Goal: Information Seeking & Learning: Learn about a topic

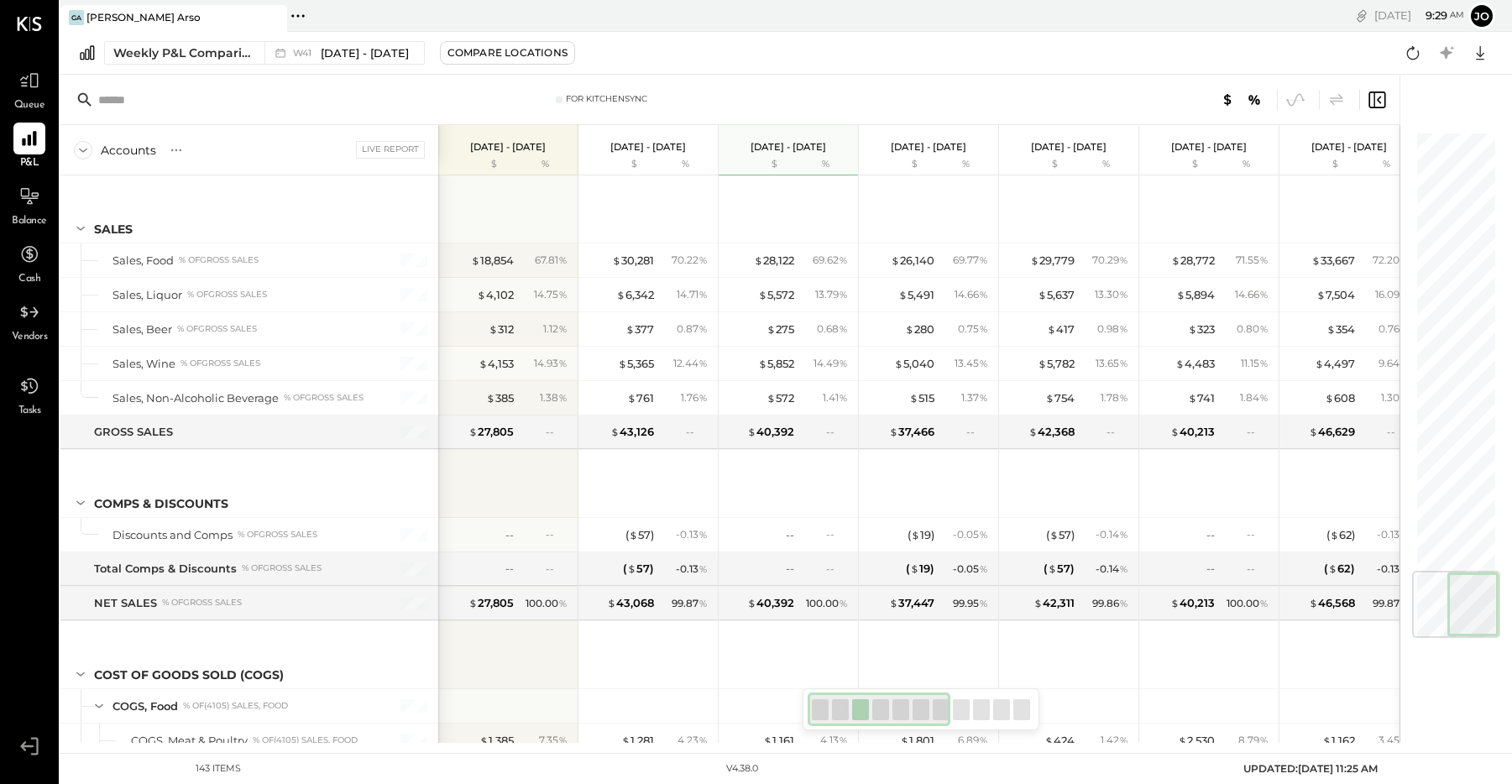
scroll to position [3702, 0]
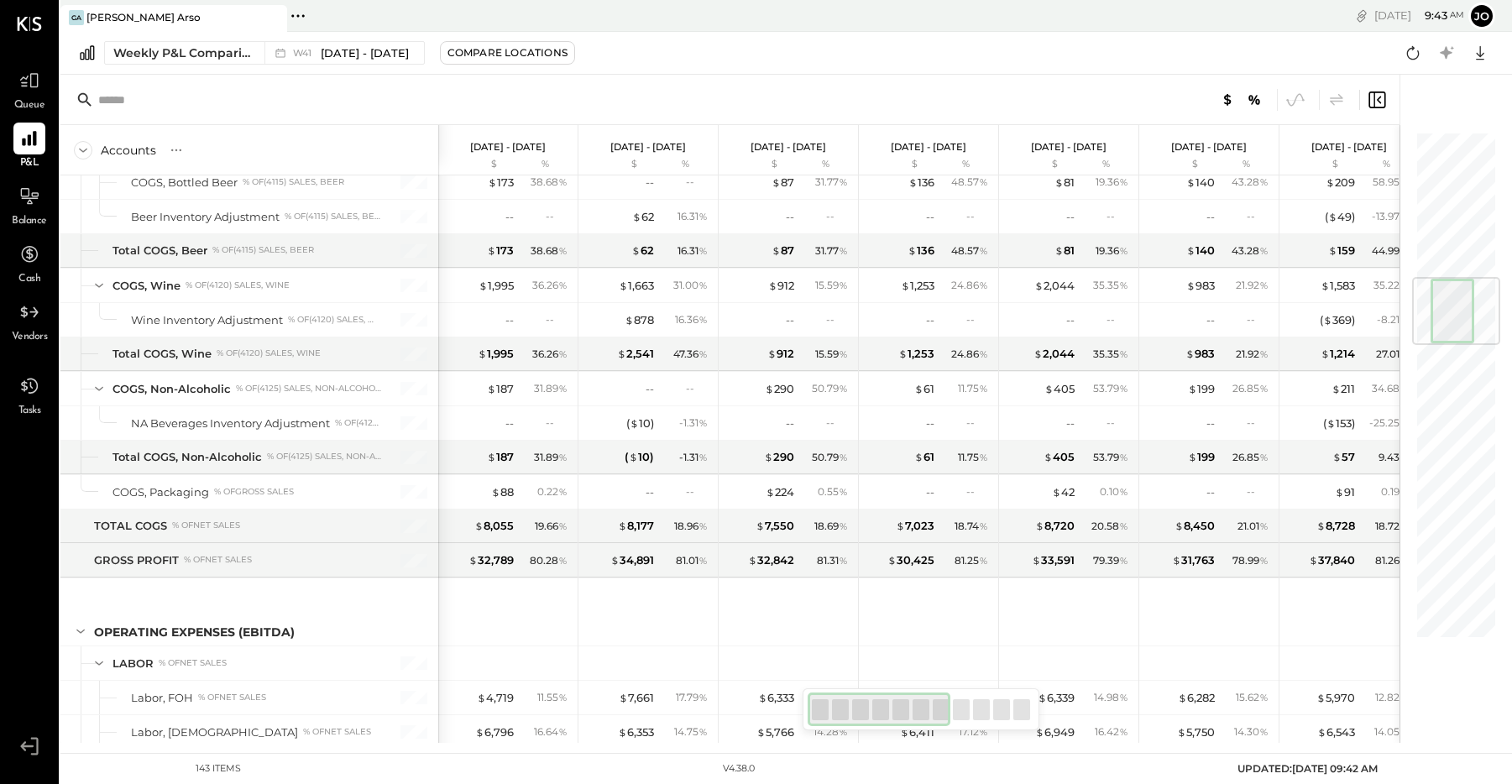
scroll to position [1237, 0]
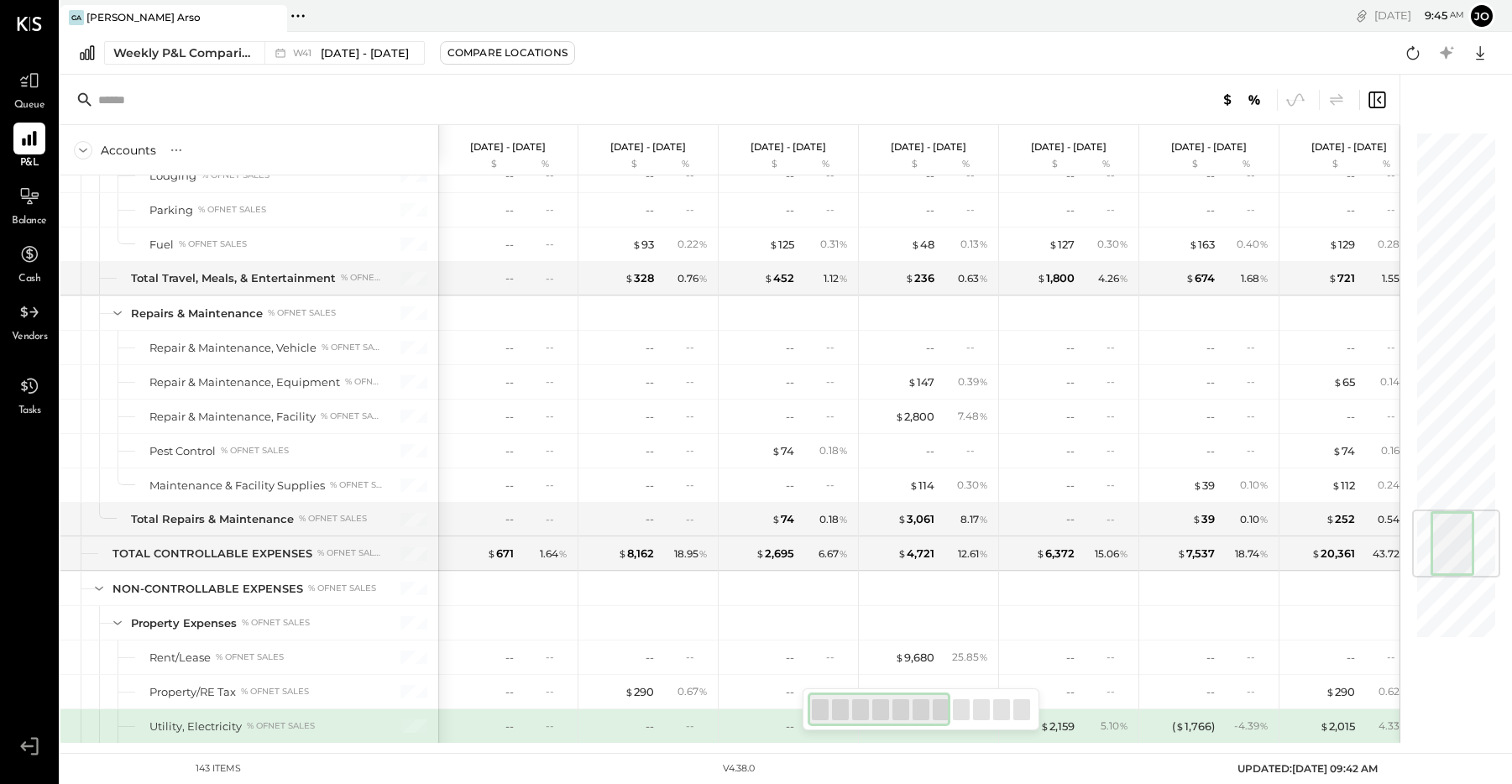
scroll to position [3193, 0]
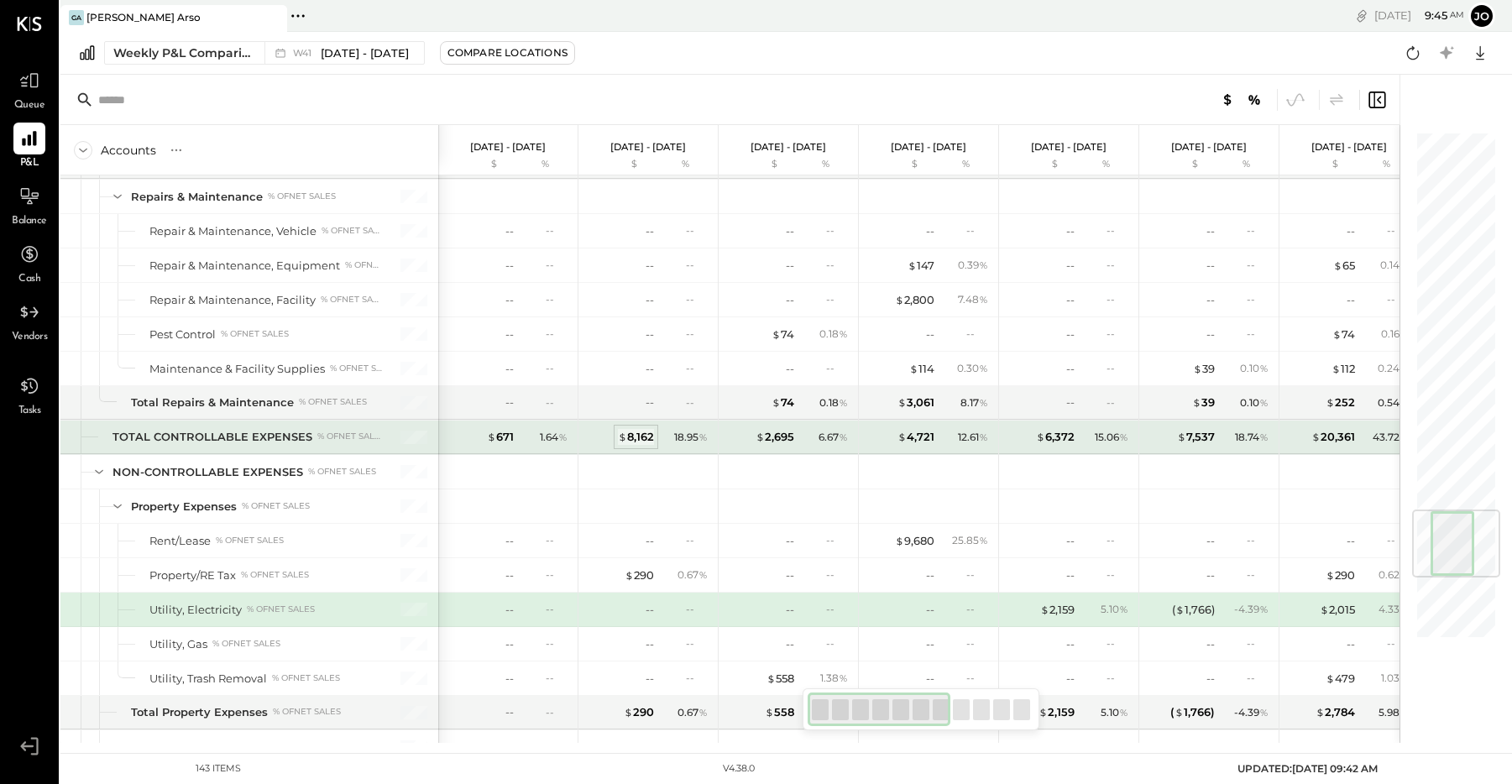
click at [644, 434] on div "$ 8,162" at bounding box center [636, 436] width 36 height 16
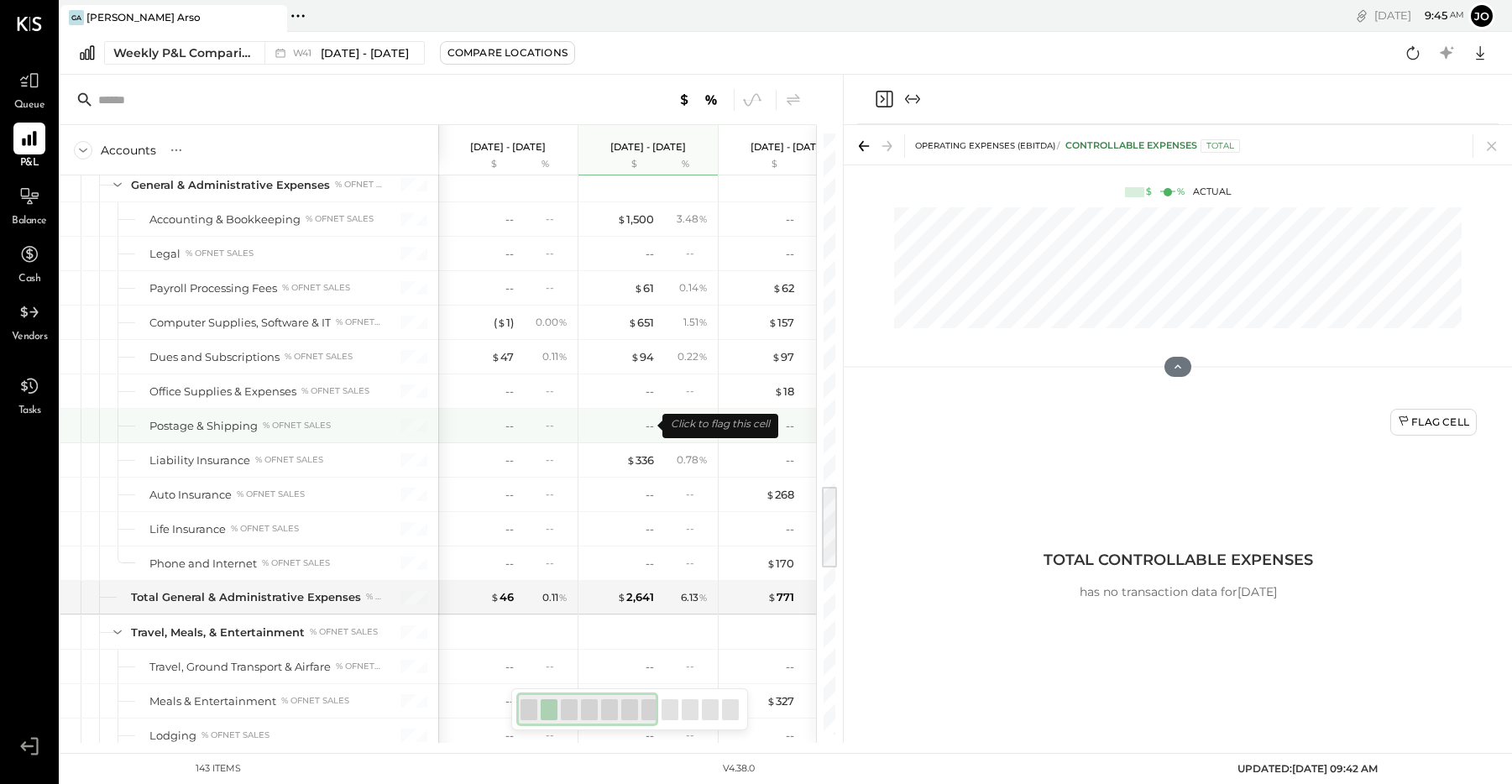
scroll to position [2513, 0]
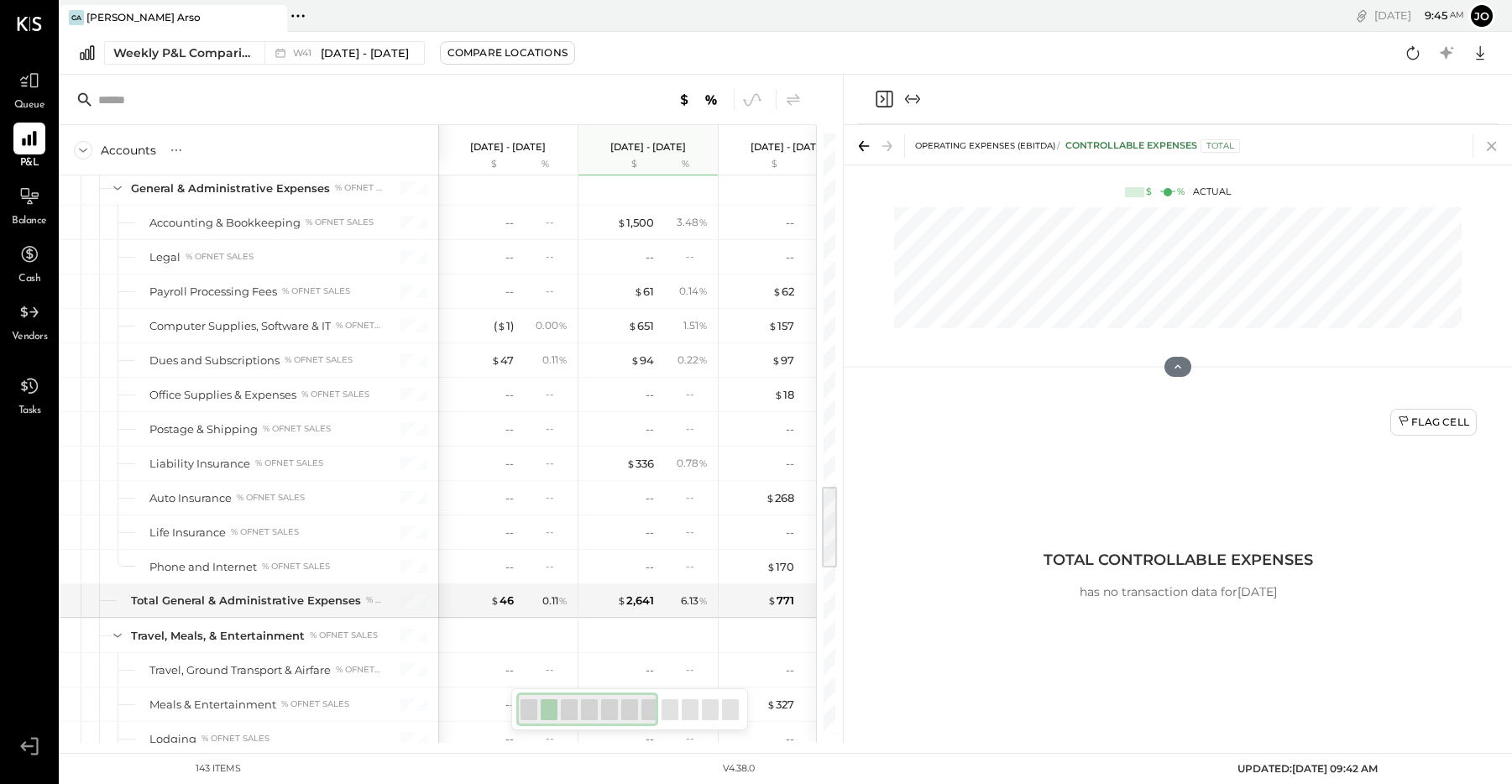
click at [1486, 148] on icon at bounding box center [1491, 146] width 24 height 24
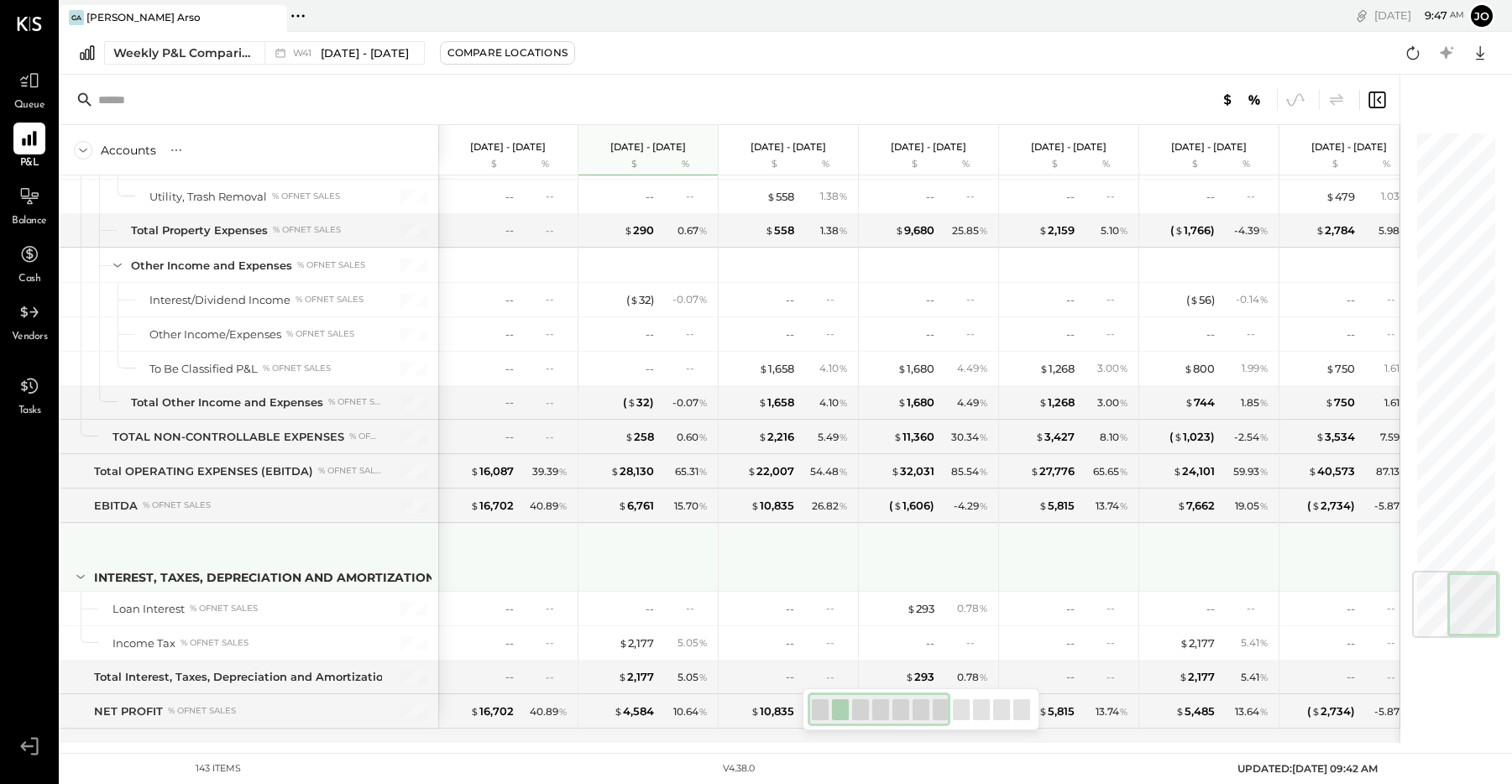
scroll to position [3702, 0]
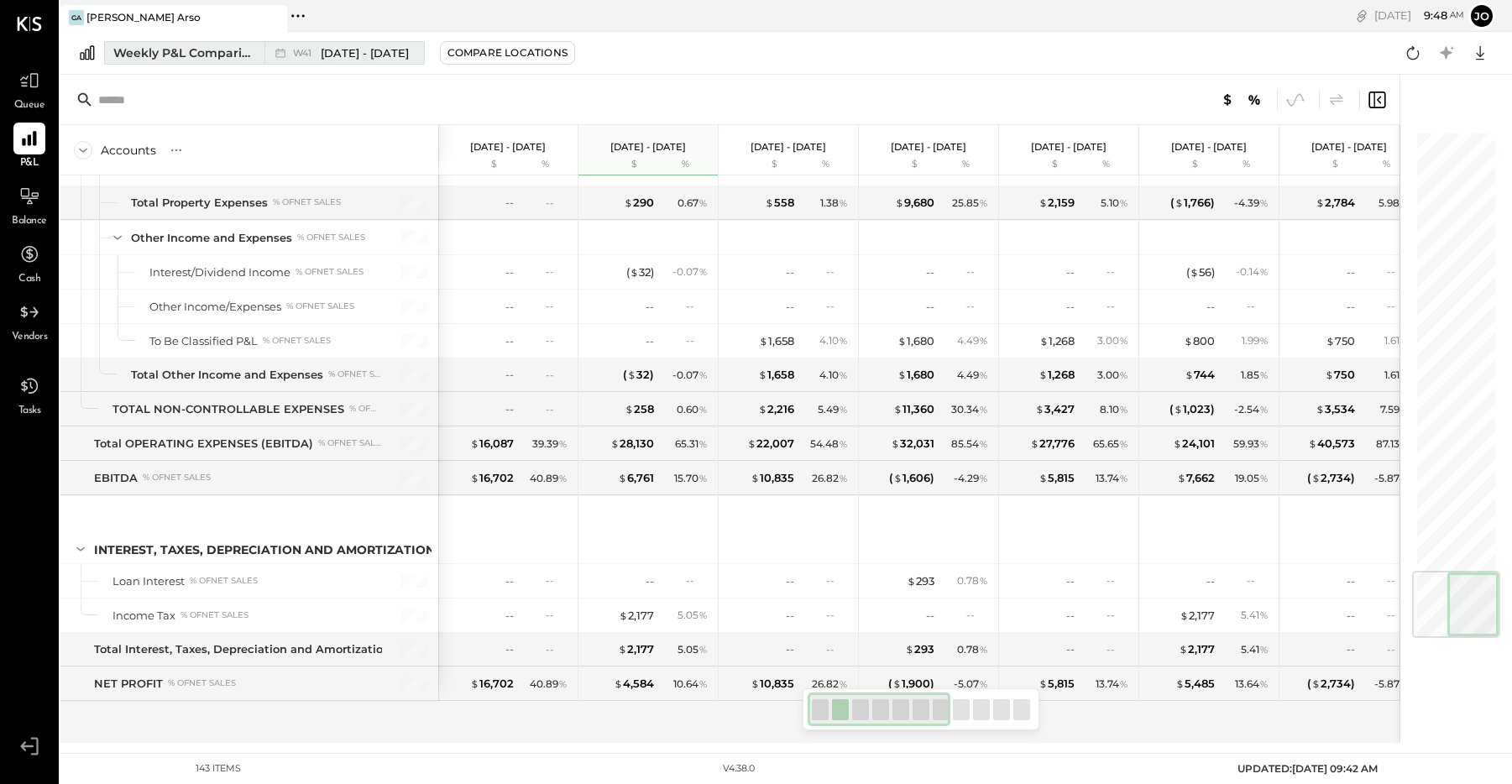
click at [209, 52] on div "Weekly P&L Comparison" at bounding box center [184, 53] width 141 height 17
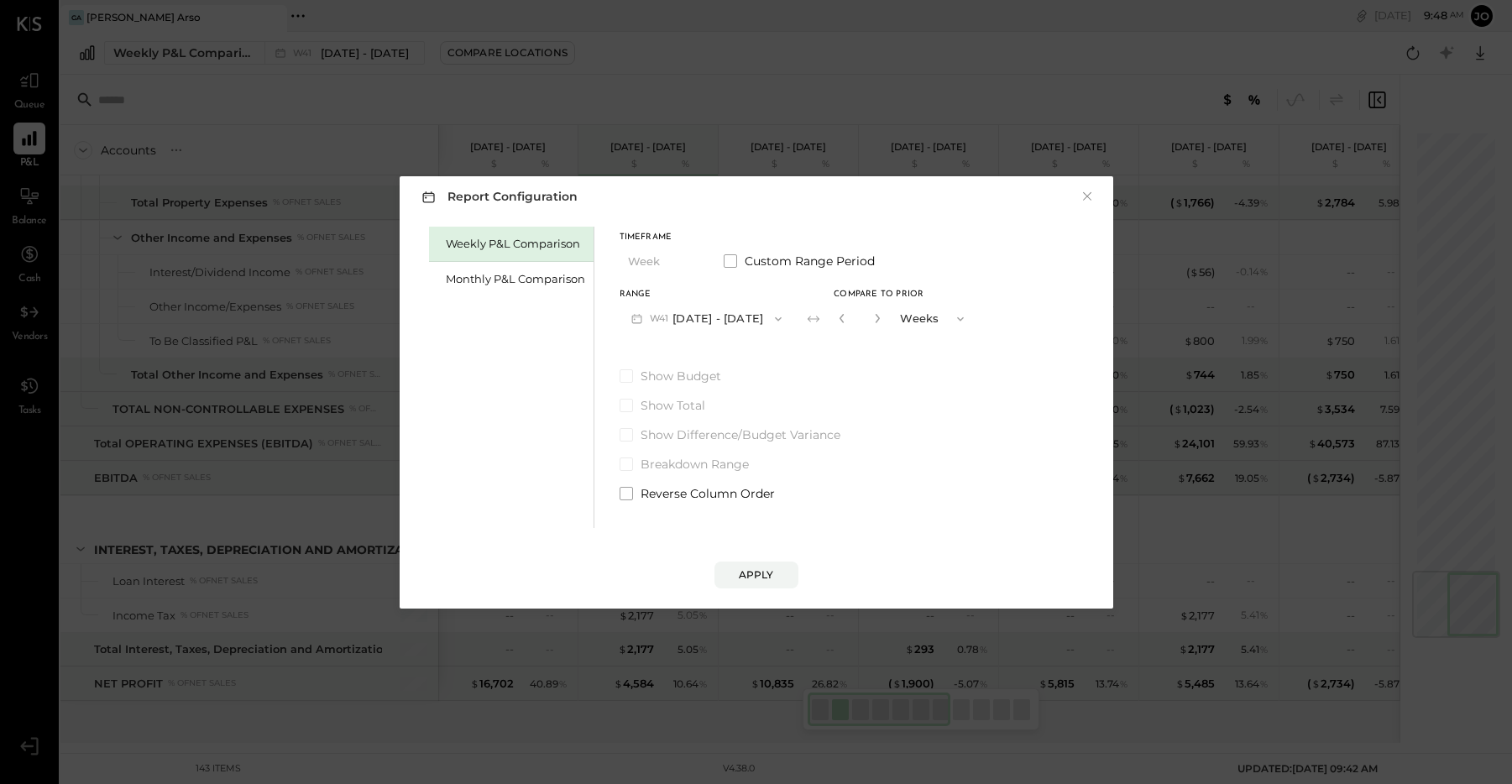
click at [704, 319] on button "W41 [DATE] - [DATE]" at bounding box center [706, 318] width 174 height 31
click at [704, 319] on span "[DATE] - [DATE]" at bounding box center [699, 319] width 80 height 14
click at [531, 289] on div "Monthly P&L Comparison" at bounding box center [511, 279] width 165 height 35
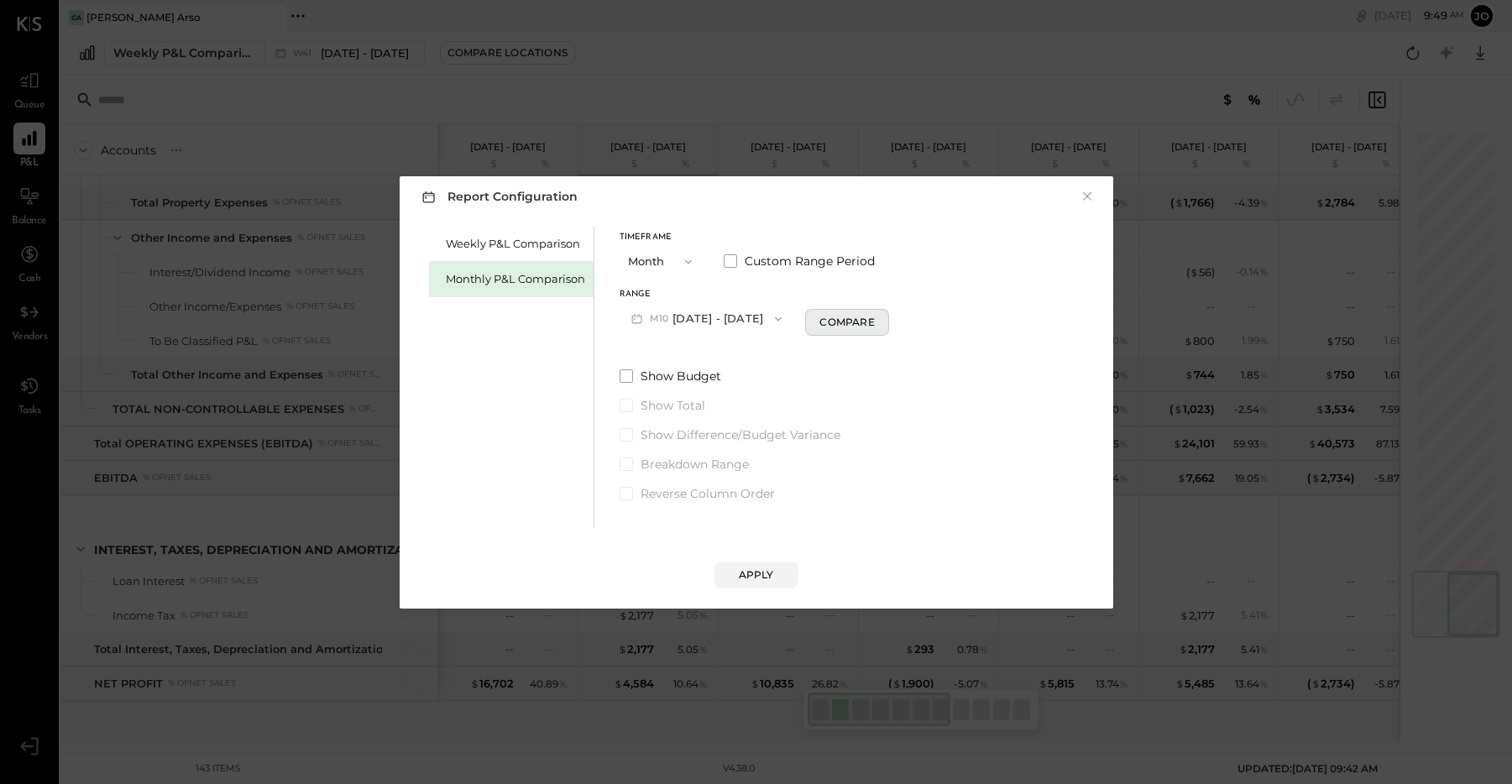
click at [821, 329] on button "Compare" at bounding box center [846, 322] width 84 height 27
click at [872, 318] on icon "button" at bounding box center [877, 318] width 10 height 10
type input "*"
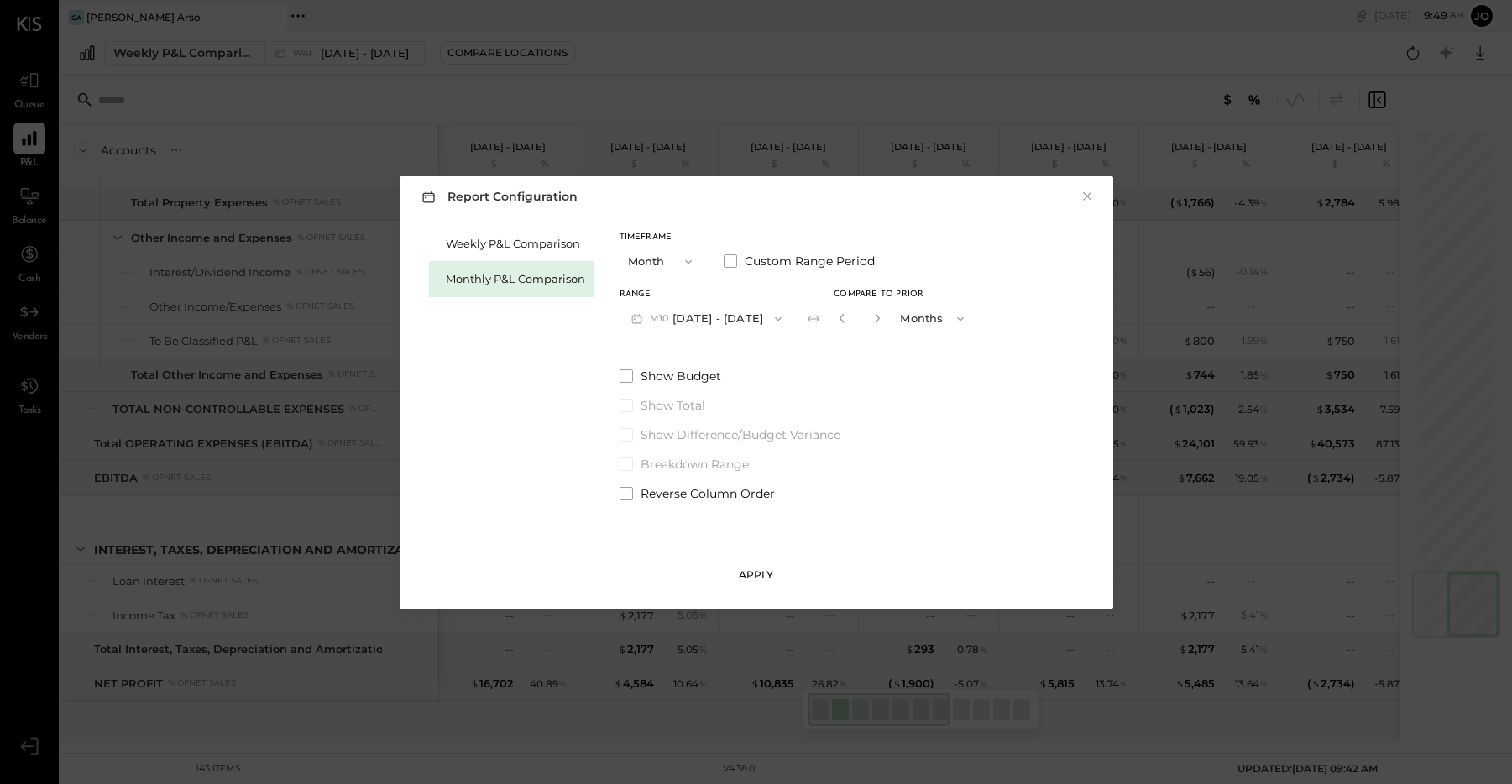
click at [773, 569] on button "Apply" at bounding box center [756, 575] width 84 height 27
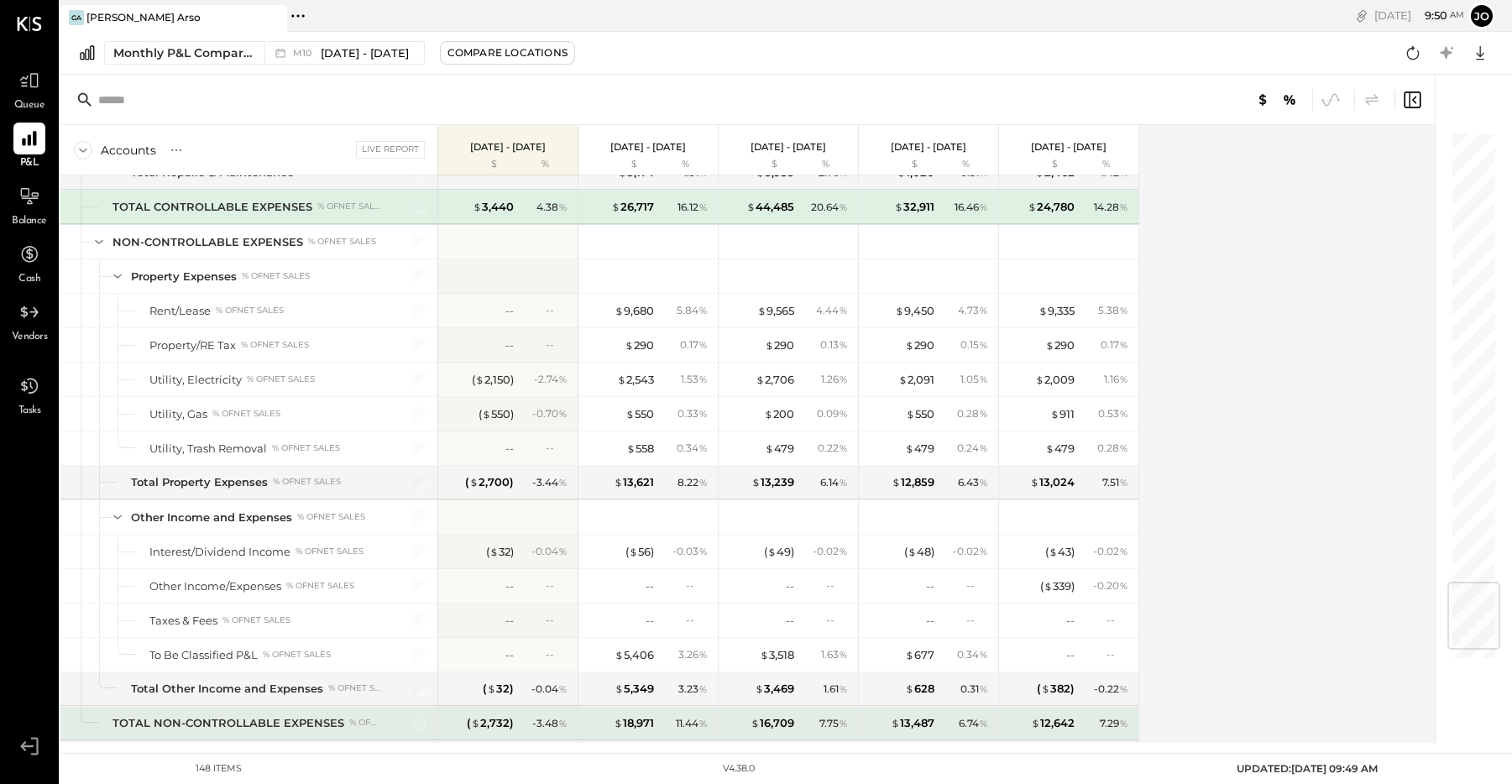
scroll to position [3874, 0]
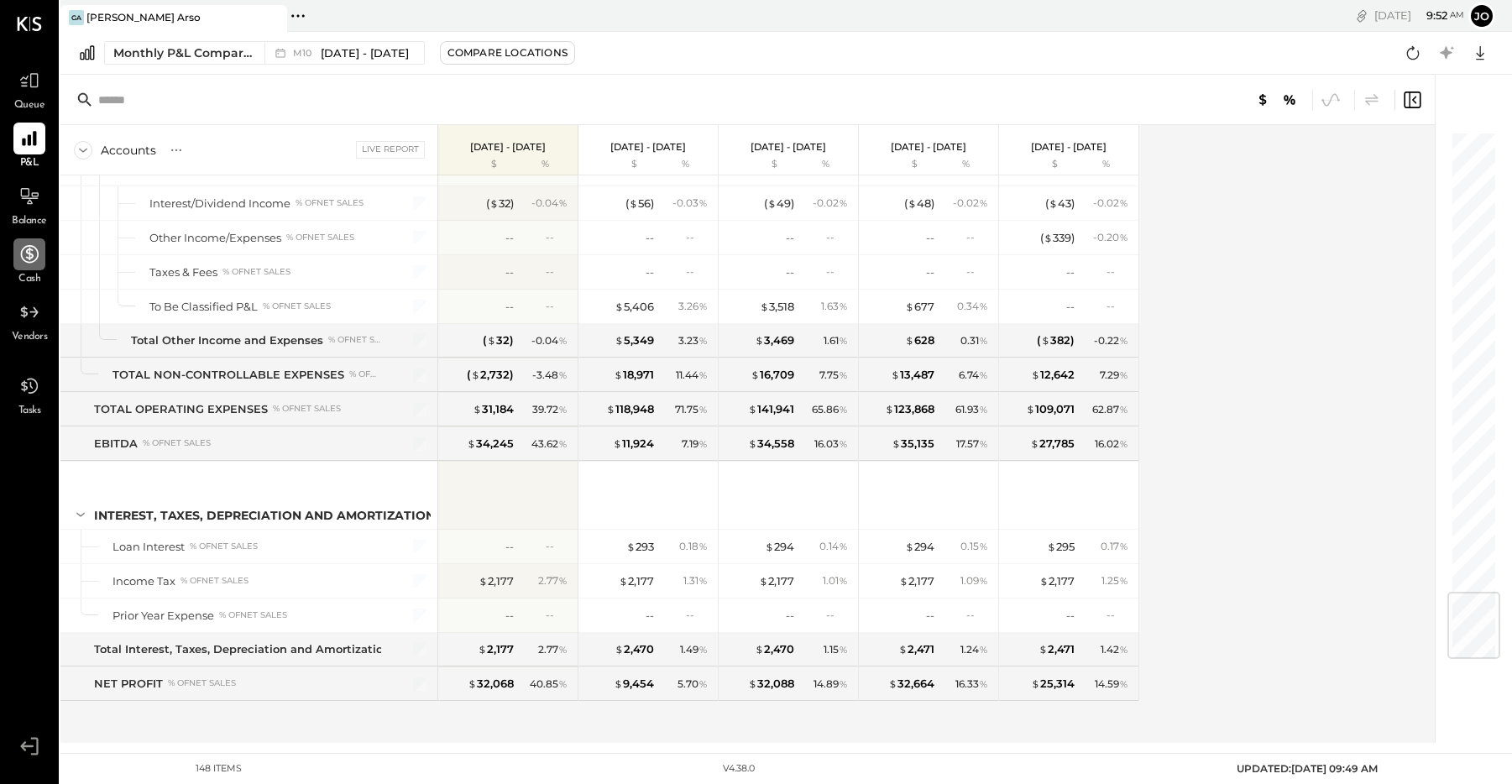
click at [33, 254] on icon at bounding box center [29, 253] width 18 height 18
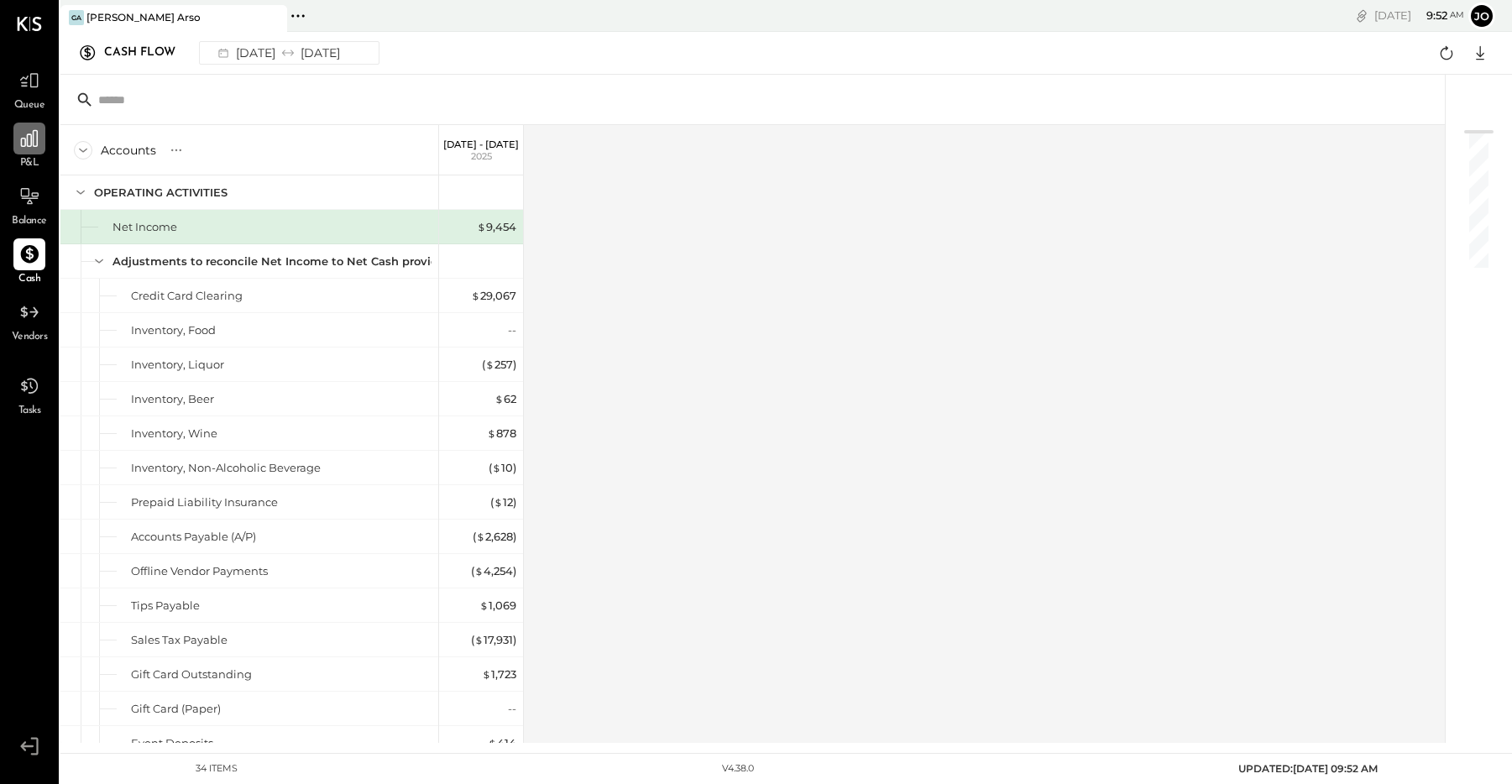
click at [28, 148] on icon at bounding box center [29, 138] width 22 height 22
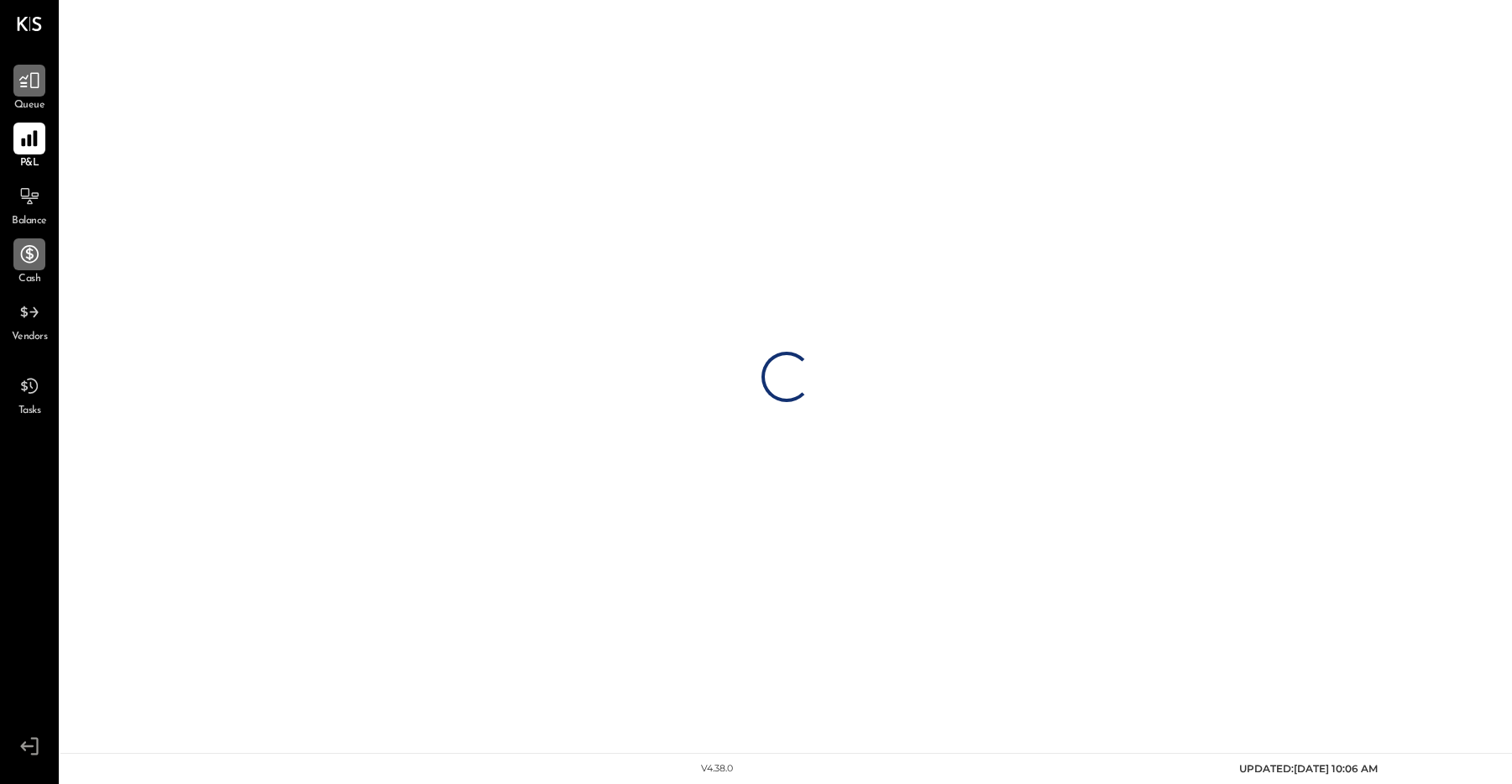
click at [31, 80] on icon at bounding box center [28, 80] width 20 height 16
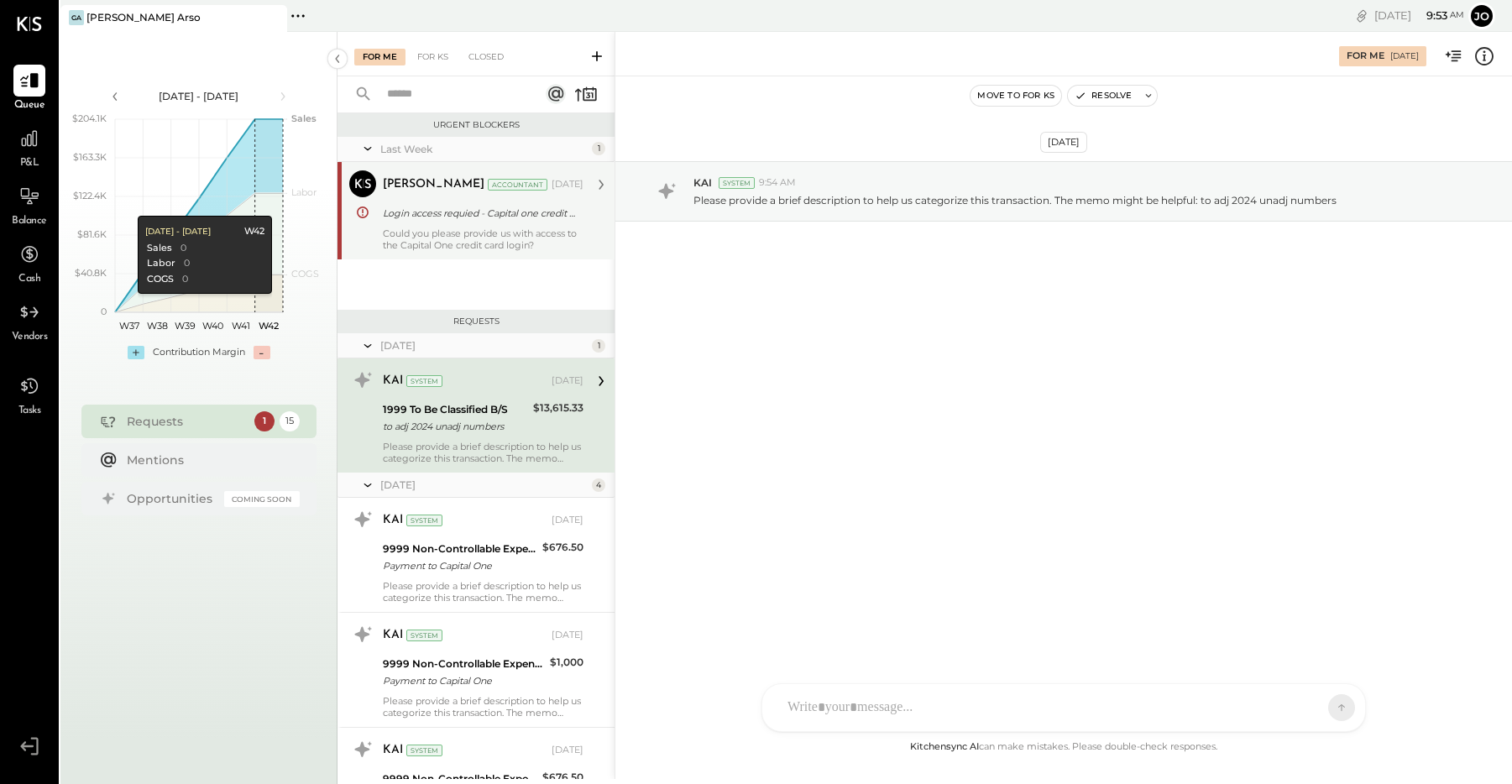
click at [421, 230] on div "Could you please provide us with access to the Capital One credit card login?" at bounding box center [483, 238] width 201 height 24
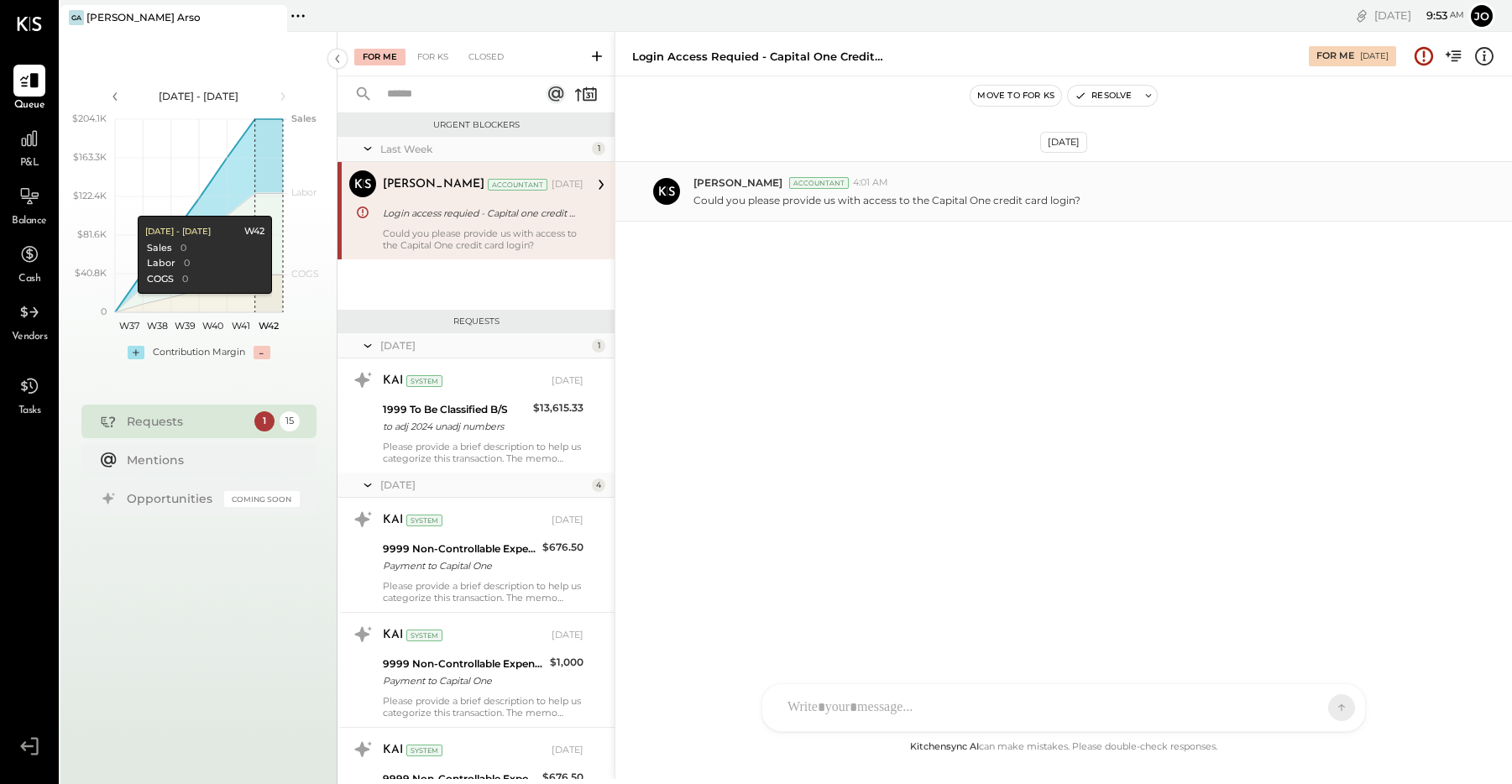
click at [1078, 201] on p "Could you please provide us with access to the Capital One credit card login?" at bounding box center [887, 200] width 387 height 14
click at [880, 710] on div at bounding box center [1049, 707] width 539 height 37
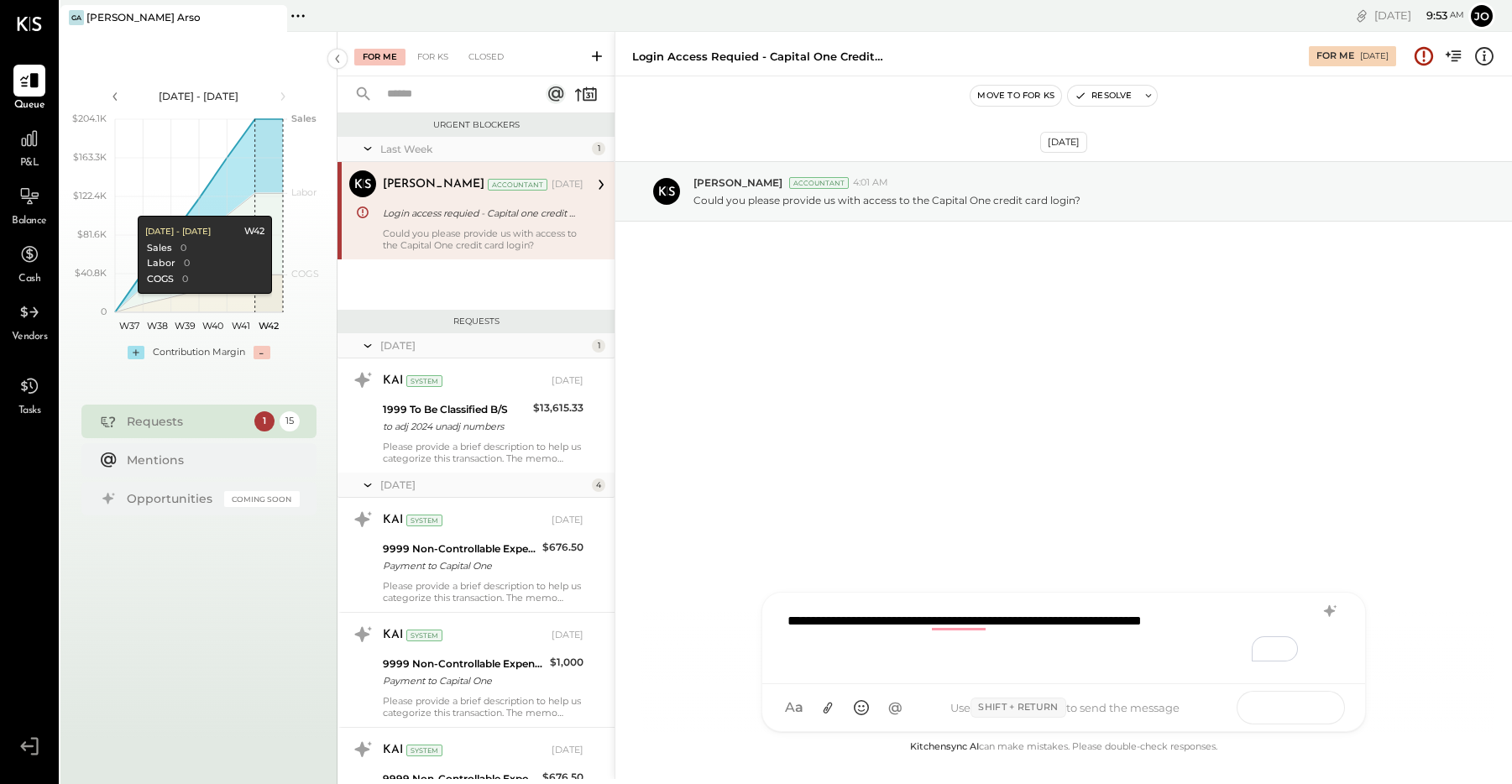
click at [1310, 708] on icon at bounding box center [1310, 707] width 17 height 17
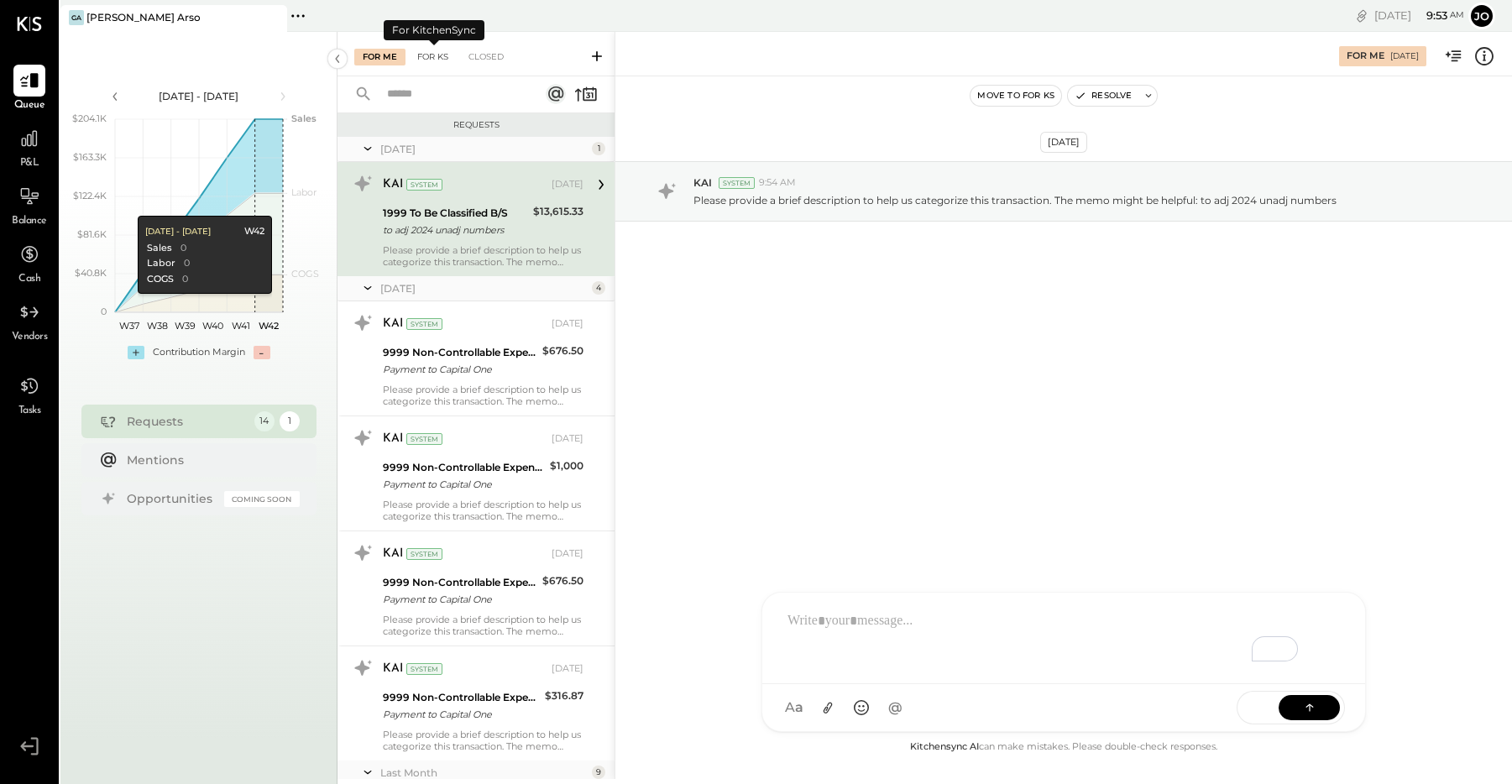
click at [431, 52] on div "For KS" at bounding box center [433, 57] width 48 height 17
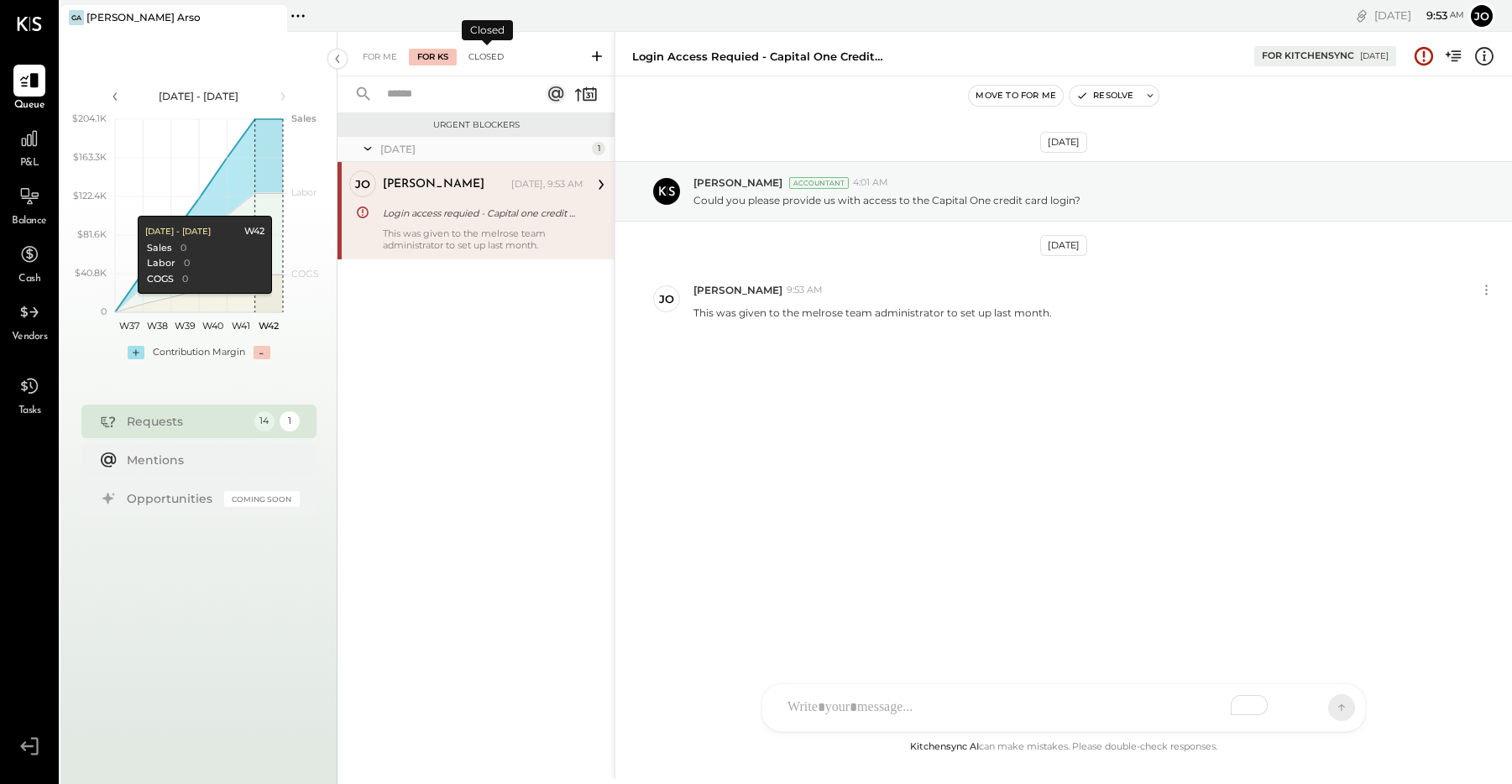
click at [492, 58] on div "Closed" at bounding box center [485, 57] width 52 height 17
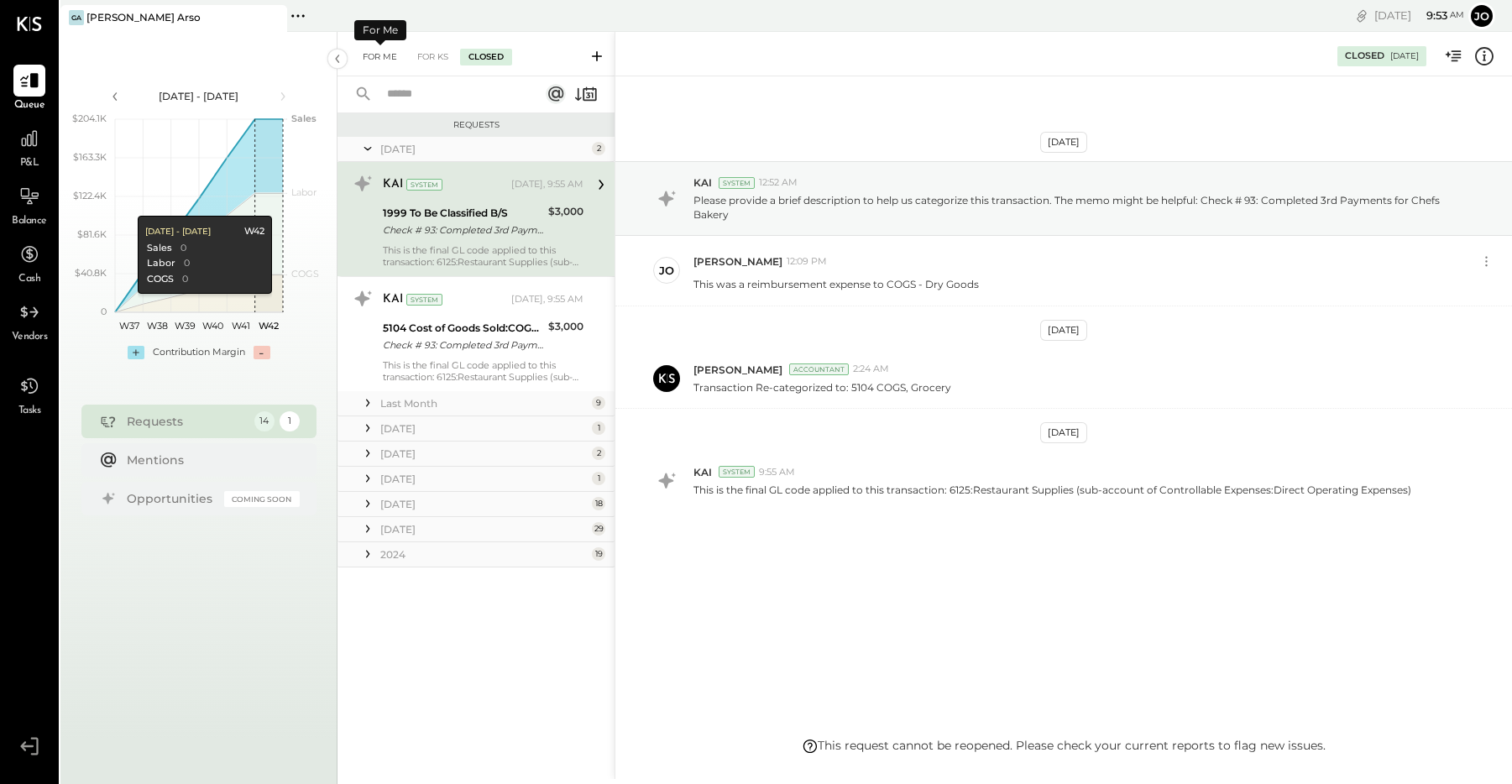
click at [362, 55] on div "For Me" at bounding box center [380, 57] width 51 height 17
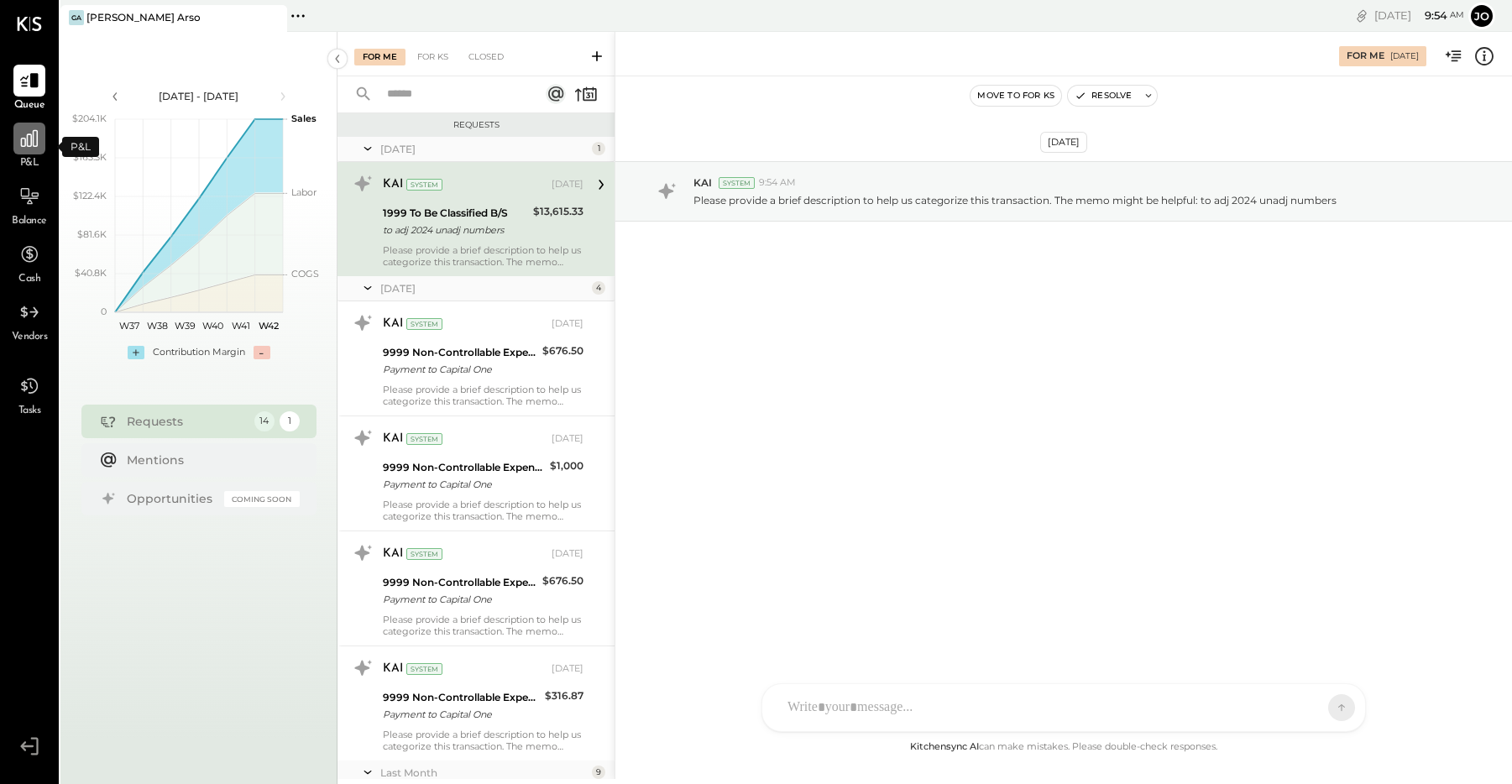
click at [30, 142] on icon at bounding box center [29, 139] width 17 height 17
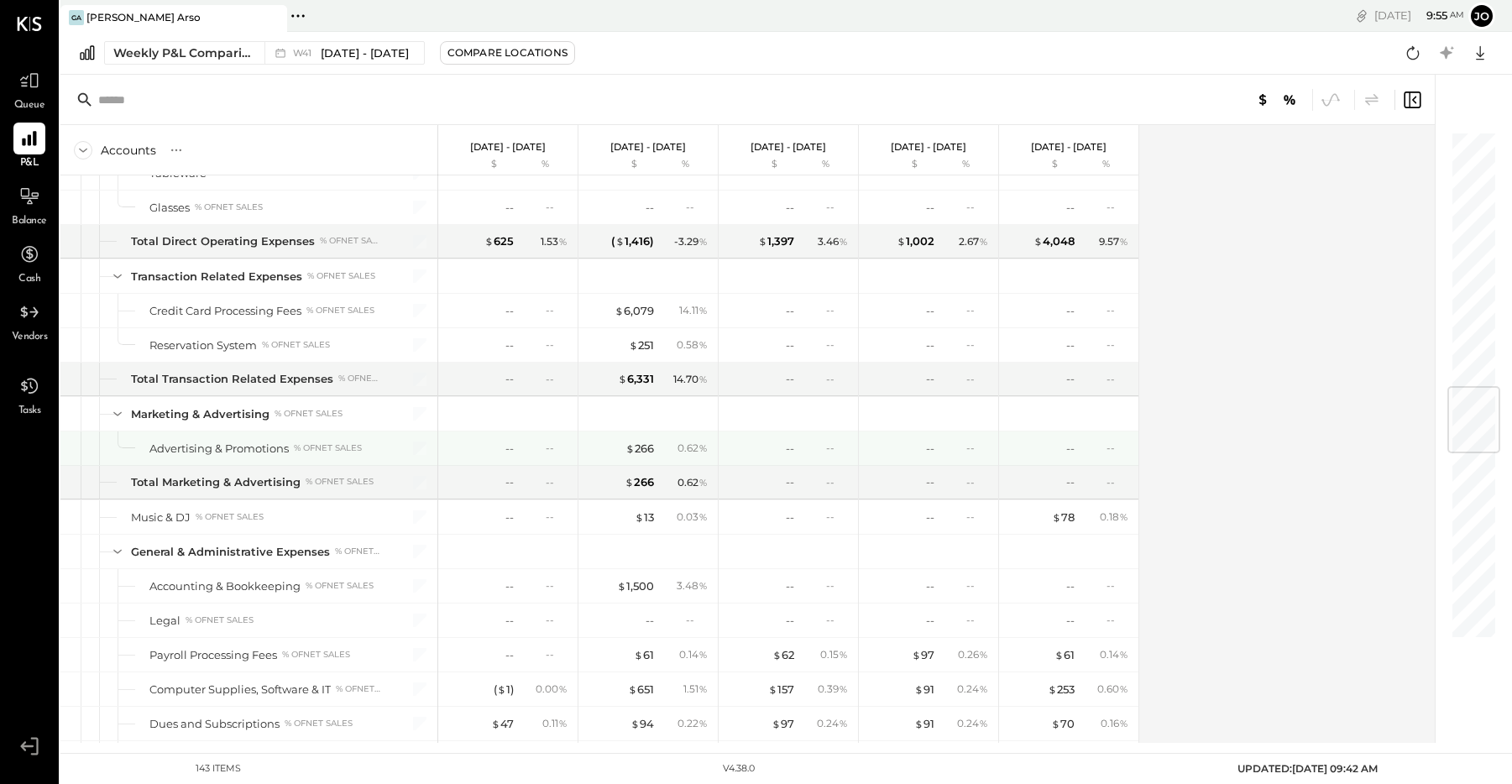
scroll to position [2207, 0]
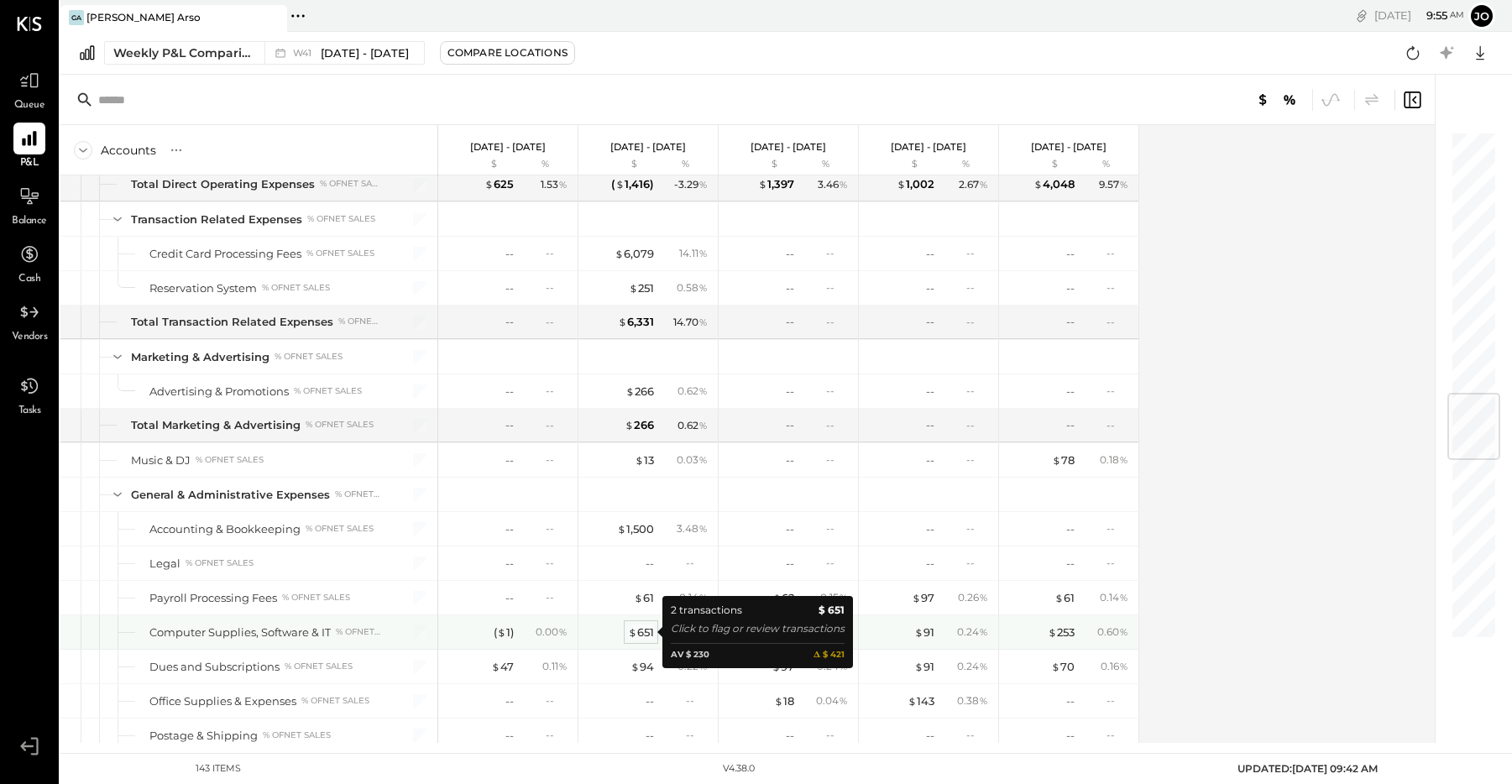
click at [641, 629] on div "$ 651" at bounding box center [641, 632] width 26 height 16
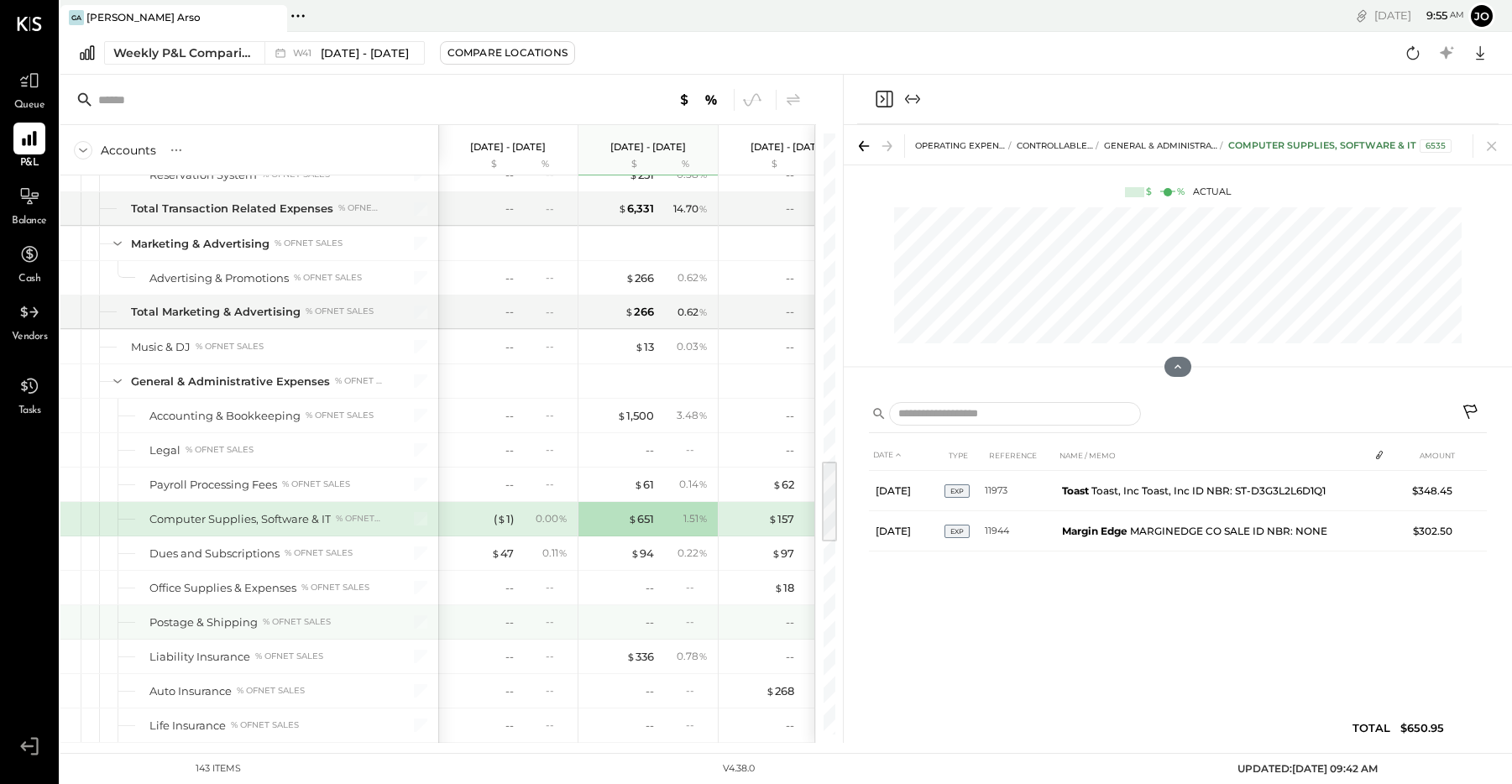
scroll to position [2374, 0]
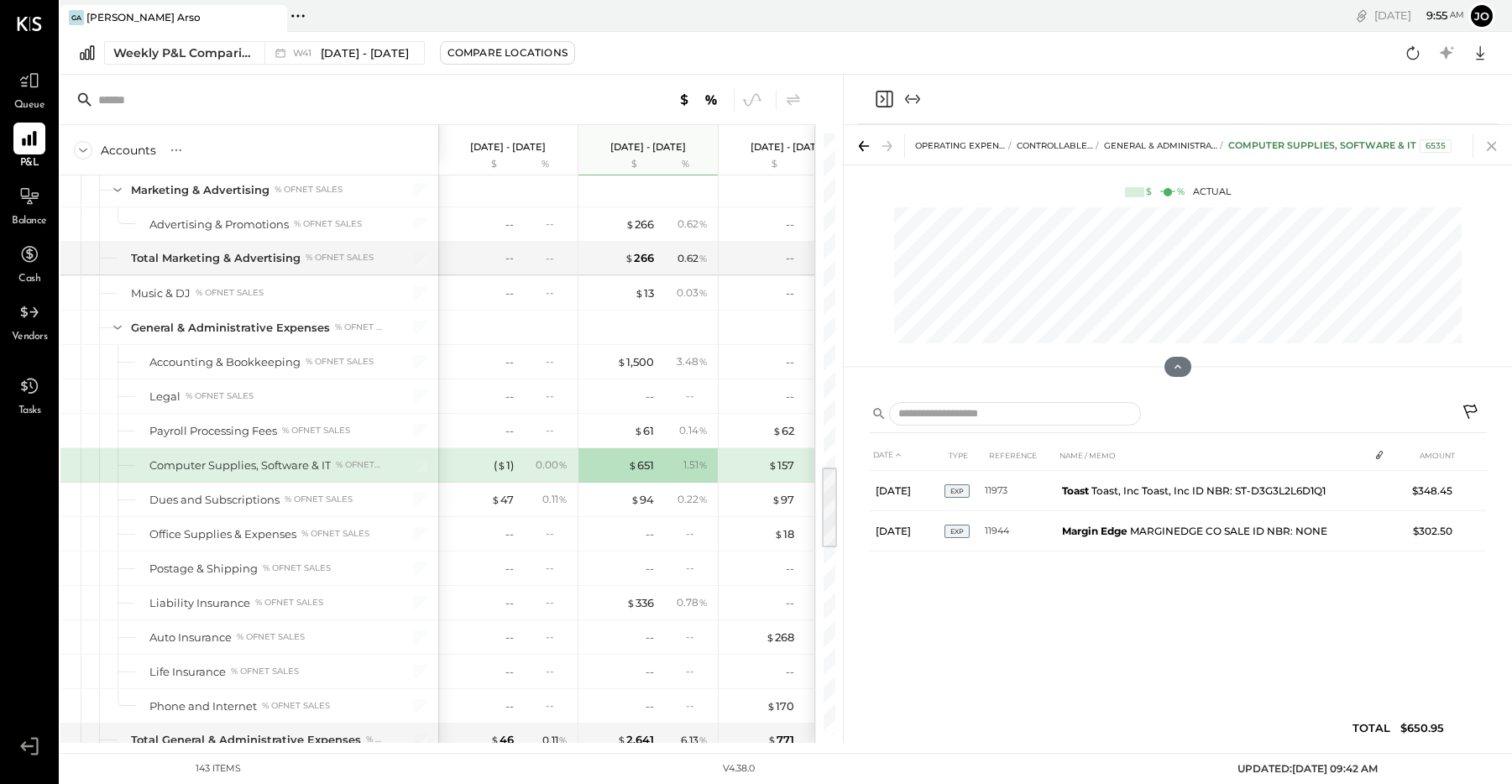
click at [1496, 149] on icon at bounding box center [1491, 146] width 24 height 24
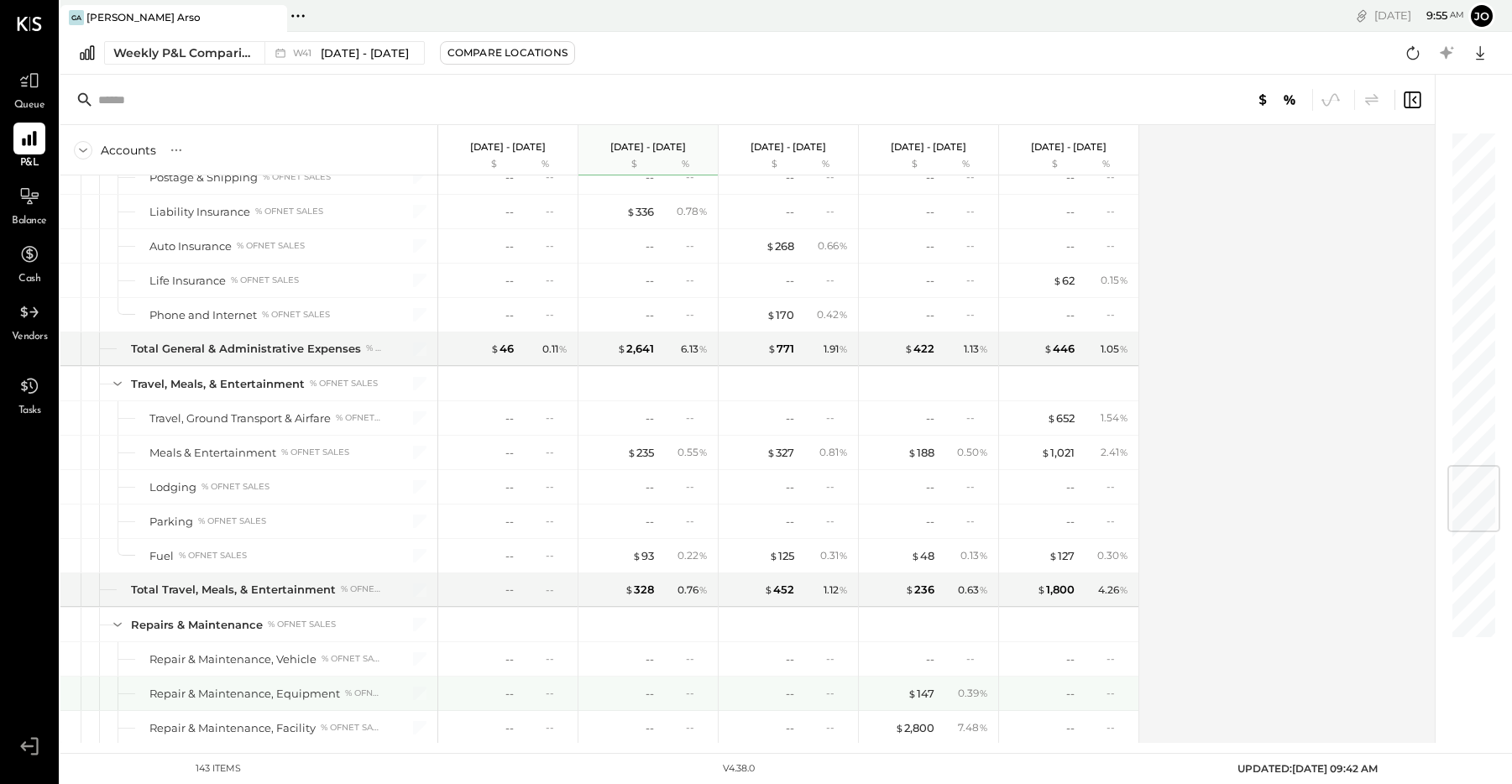
scroll to position [2989, 0]
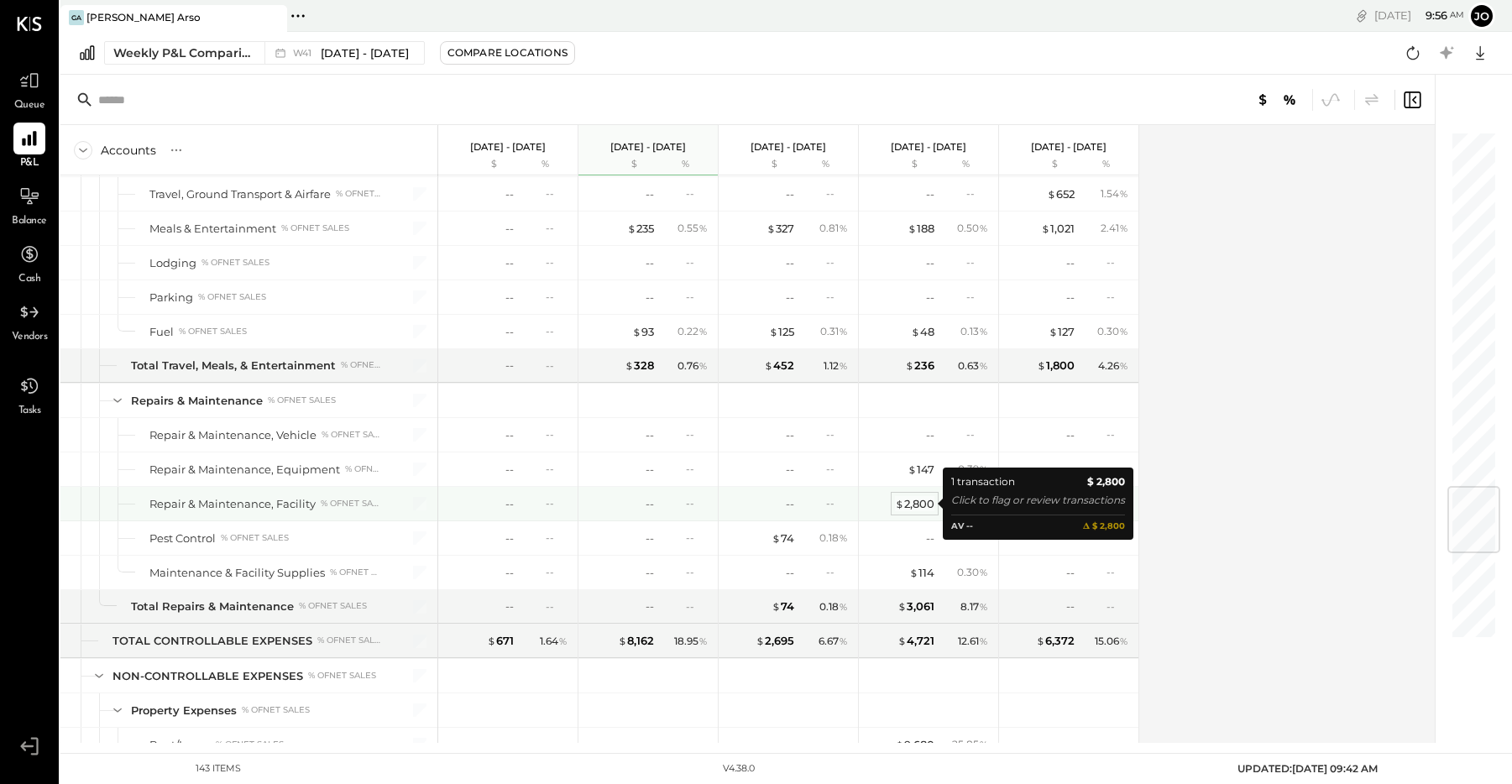
click at [923, 503] on div "$ 2,800" at bounding box center [914, 503] width 40 height 16
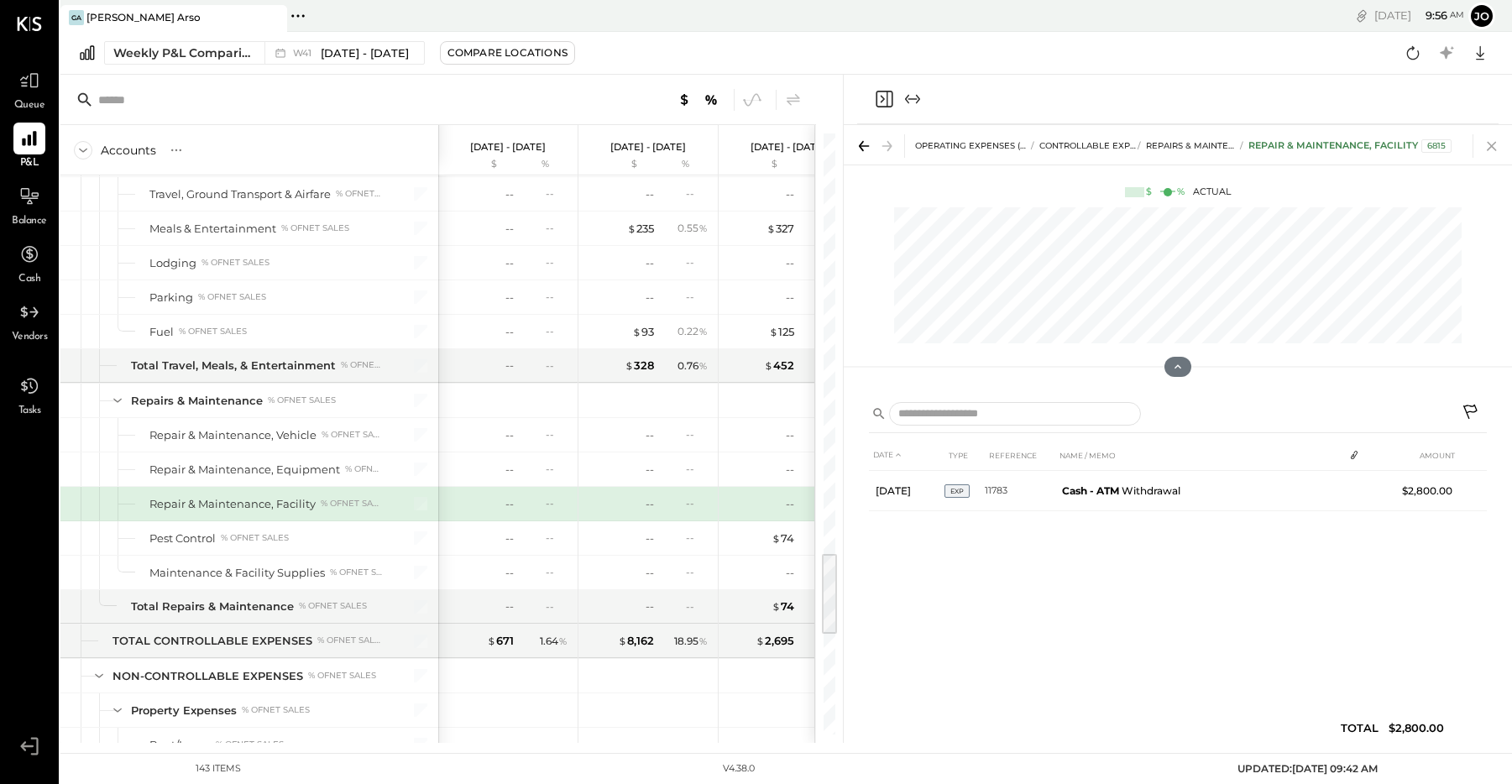
click at [1494, 152] on icon at bounding box center [1491, 146] width 24 height 24
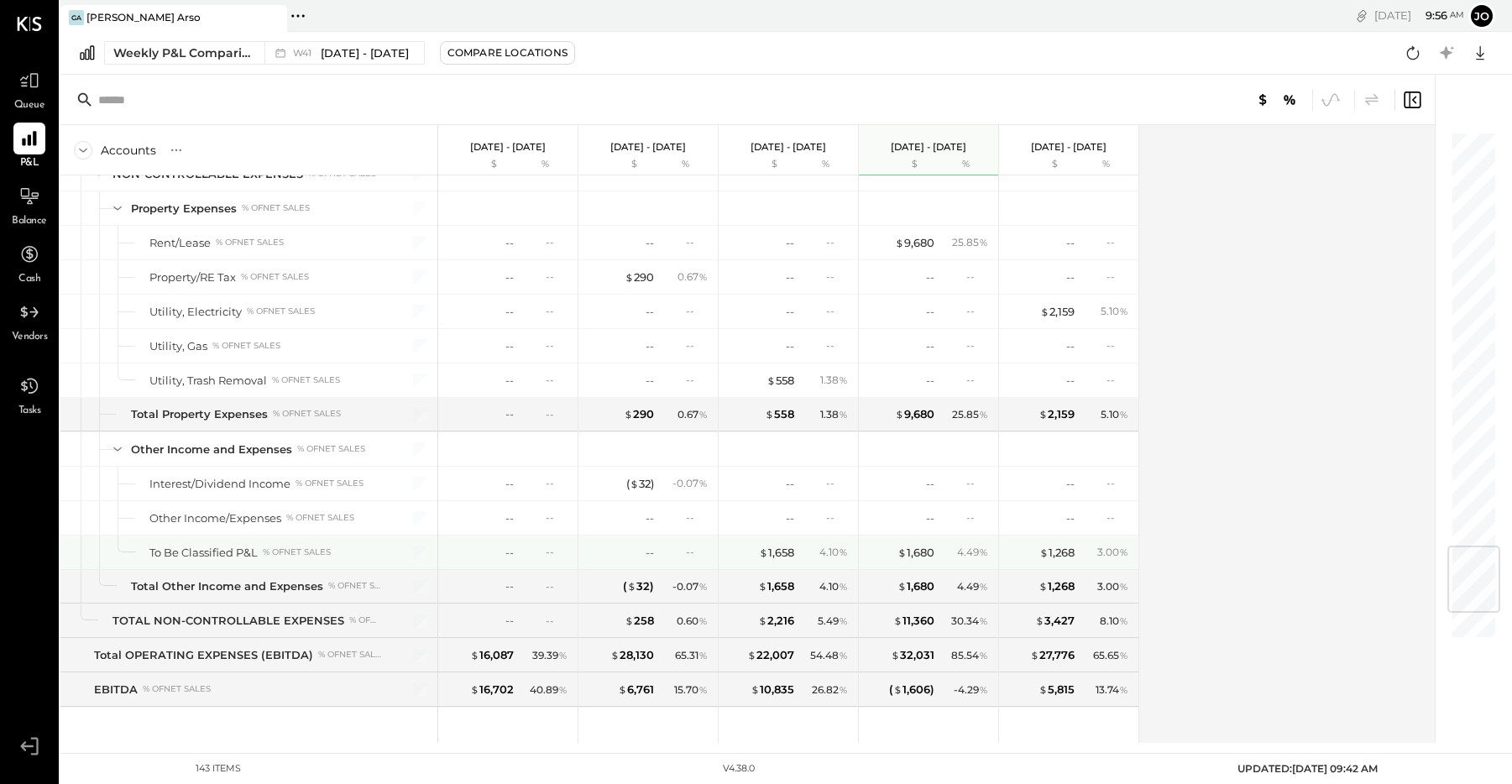
scroll to position [3508, 0]
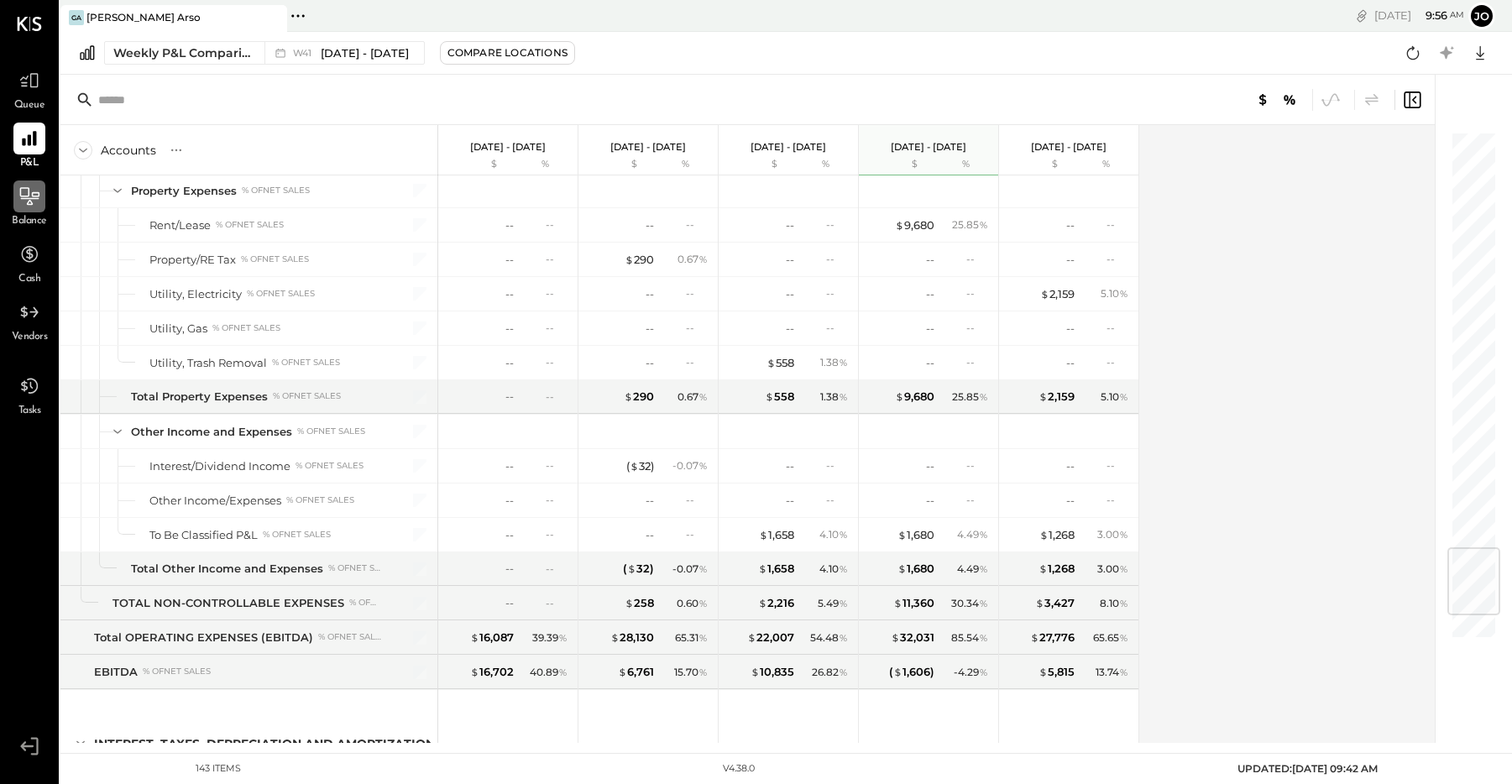
click at [39, 207] on div at bounding box center [29, 196] width 32 height 32
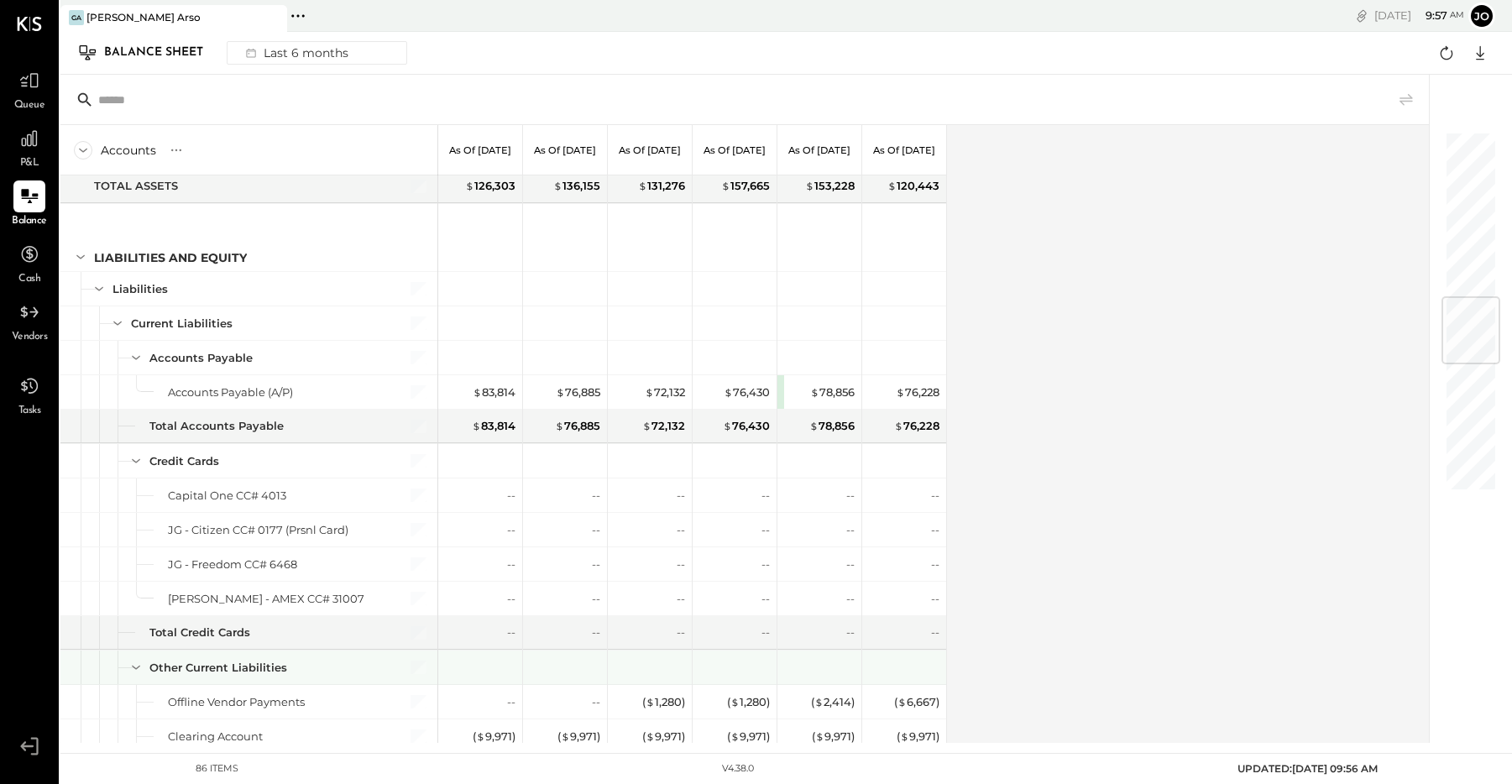
scroll to position [1442, 0]
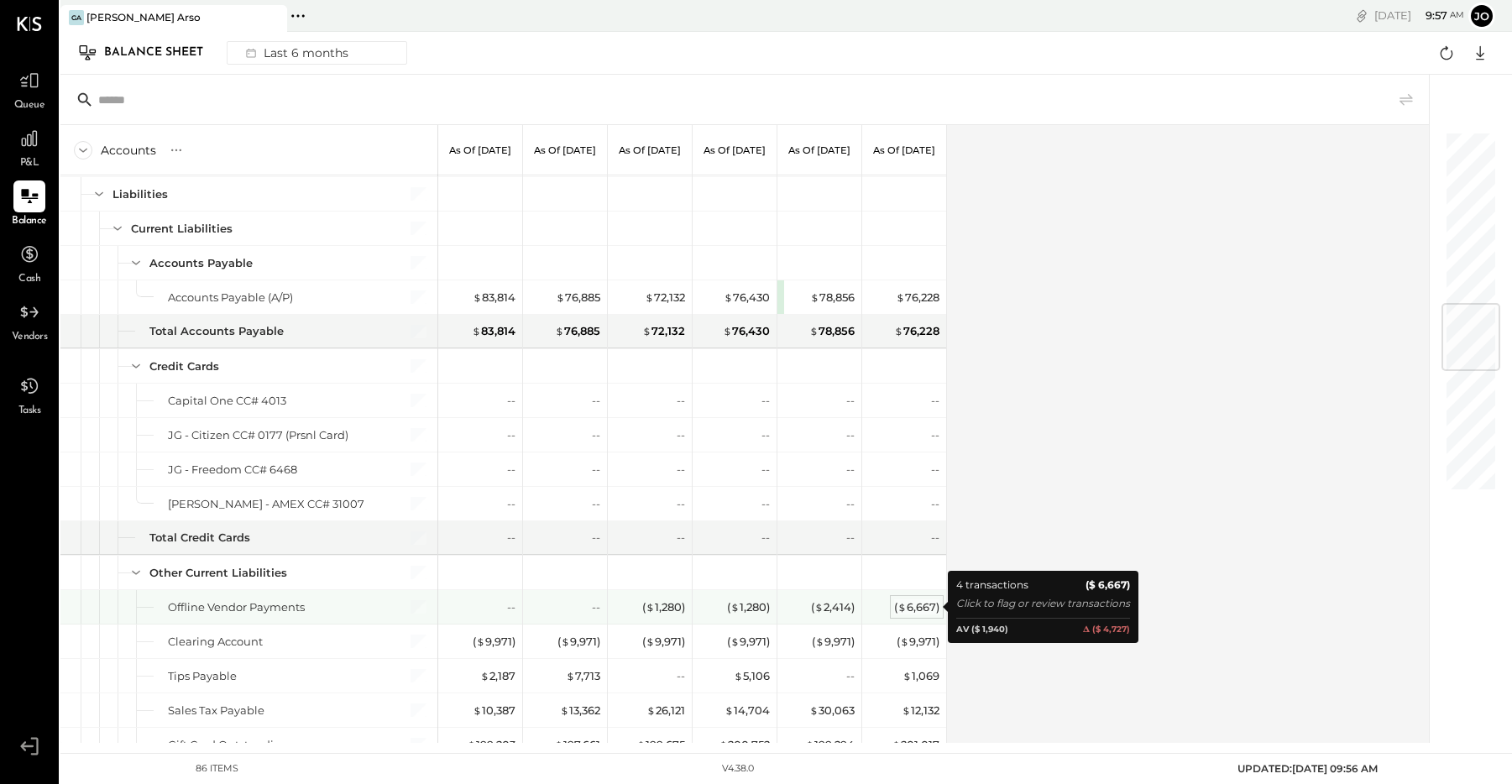
click at [916, 604] on div "( $ 6,667 )" at bounding box center [917, 607] width 45 height 16
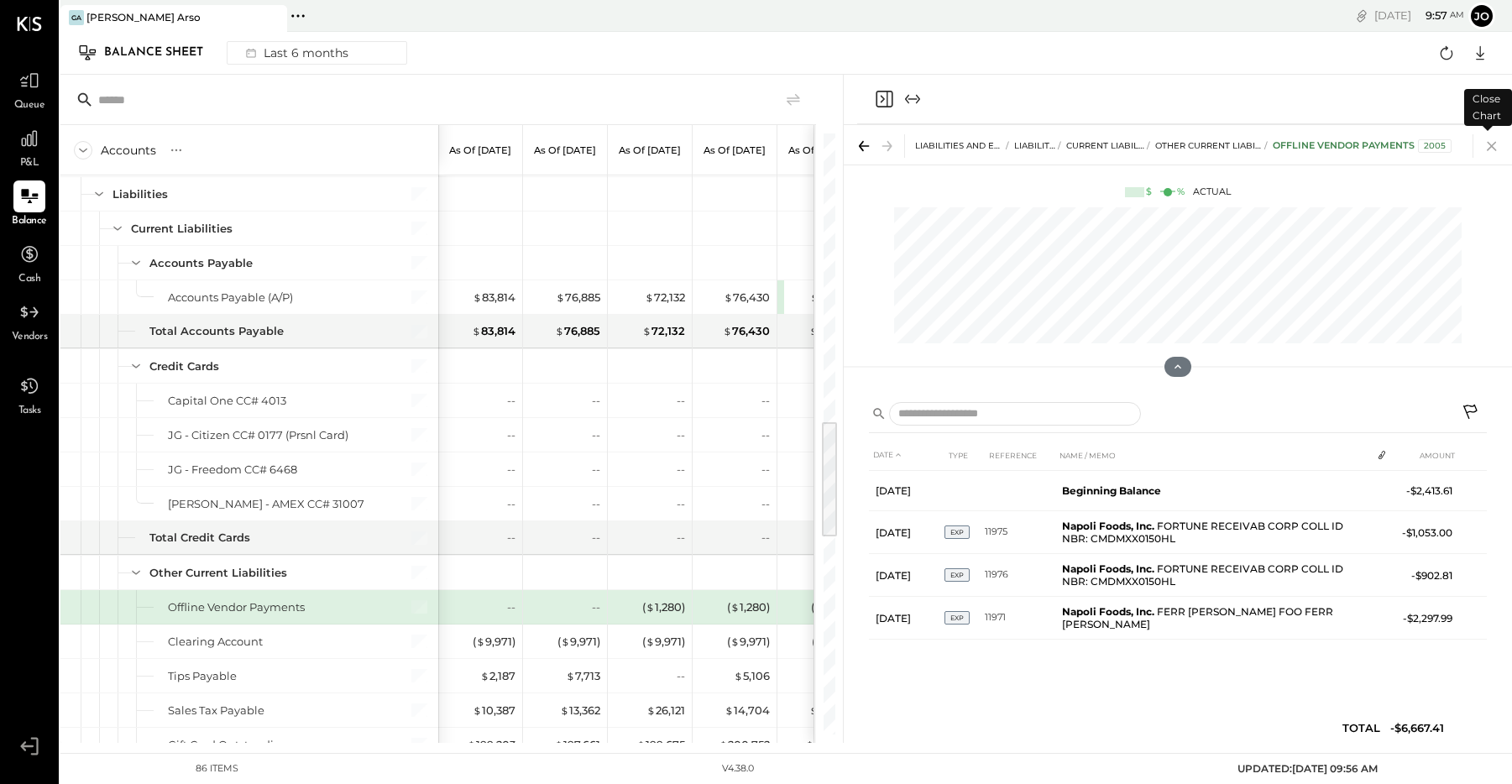
click at [1495, 144] on icon at bounding box center [1491, 146] width 24 height 24
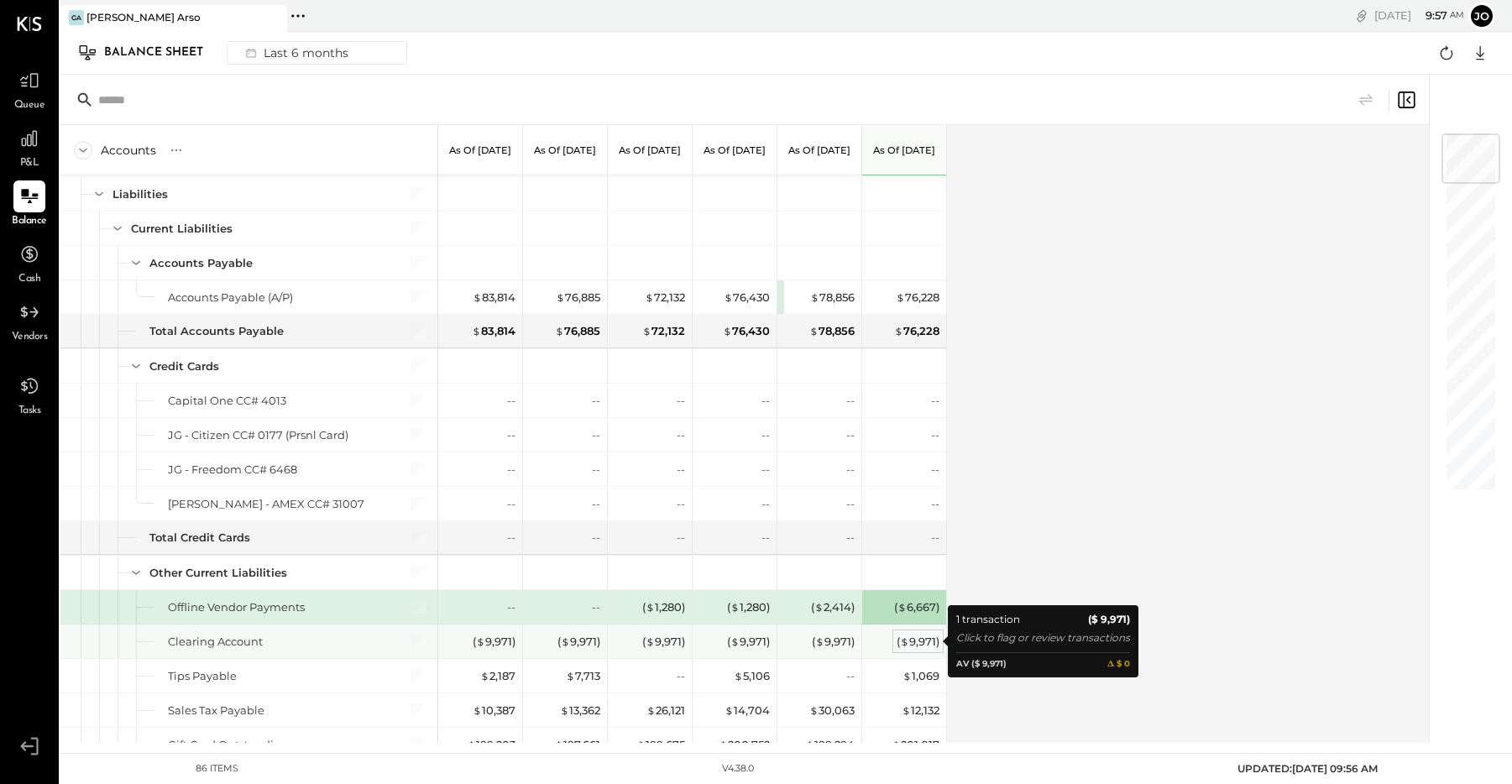
click at [919, 642] on div "( $ 9,971 )" at bounding box center [917, 641] width 42 height 16
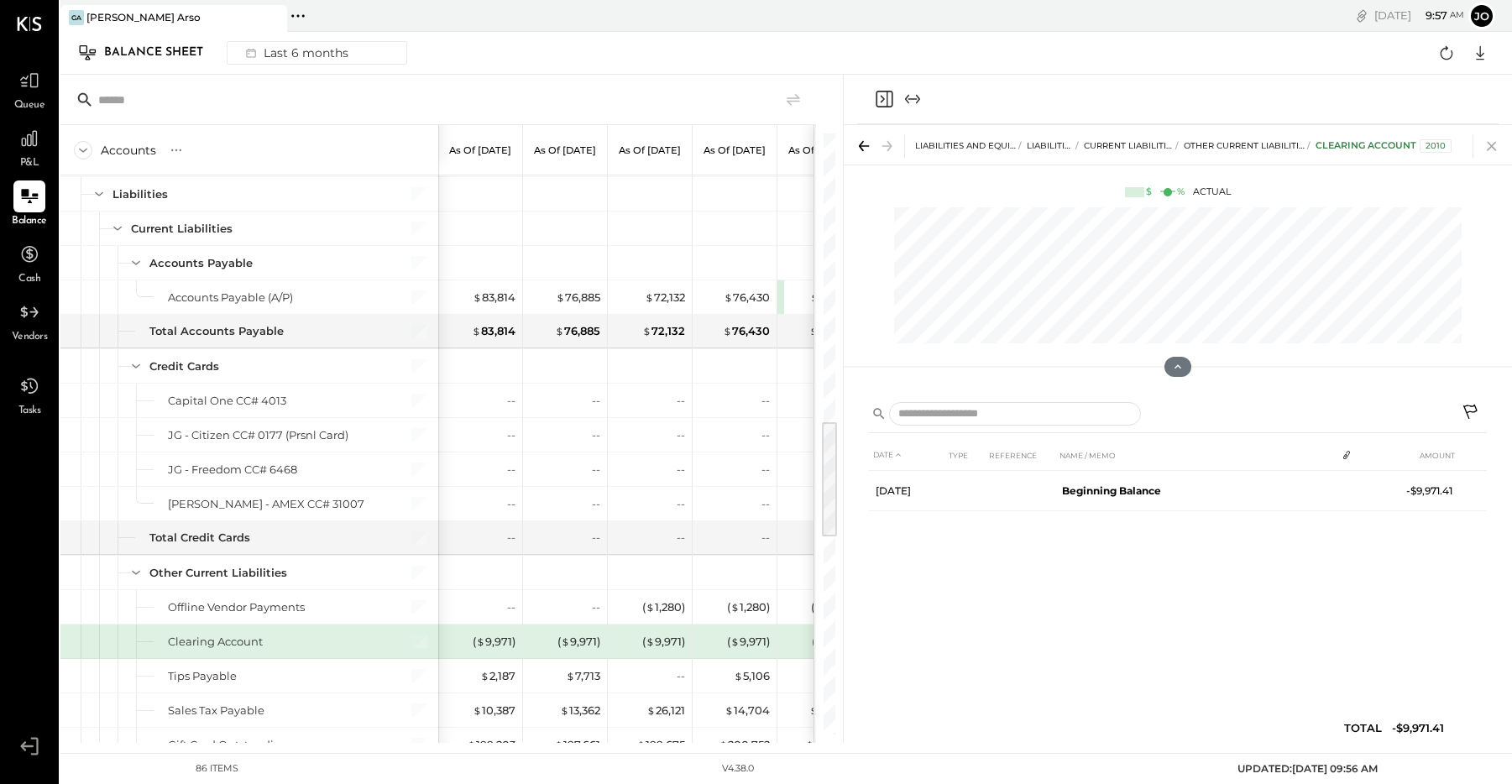
click at [1492, 142] on icon at bounding box center [1491, 146] width 24 height 24
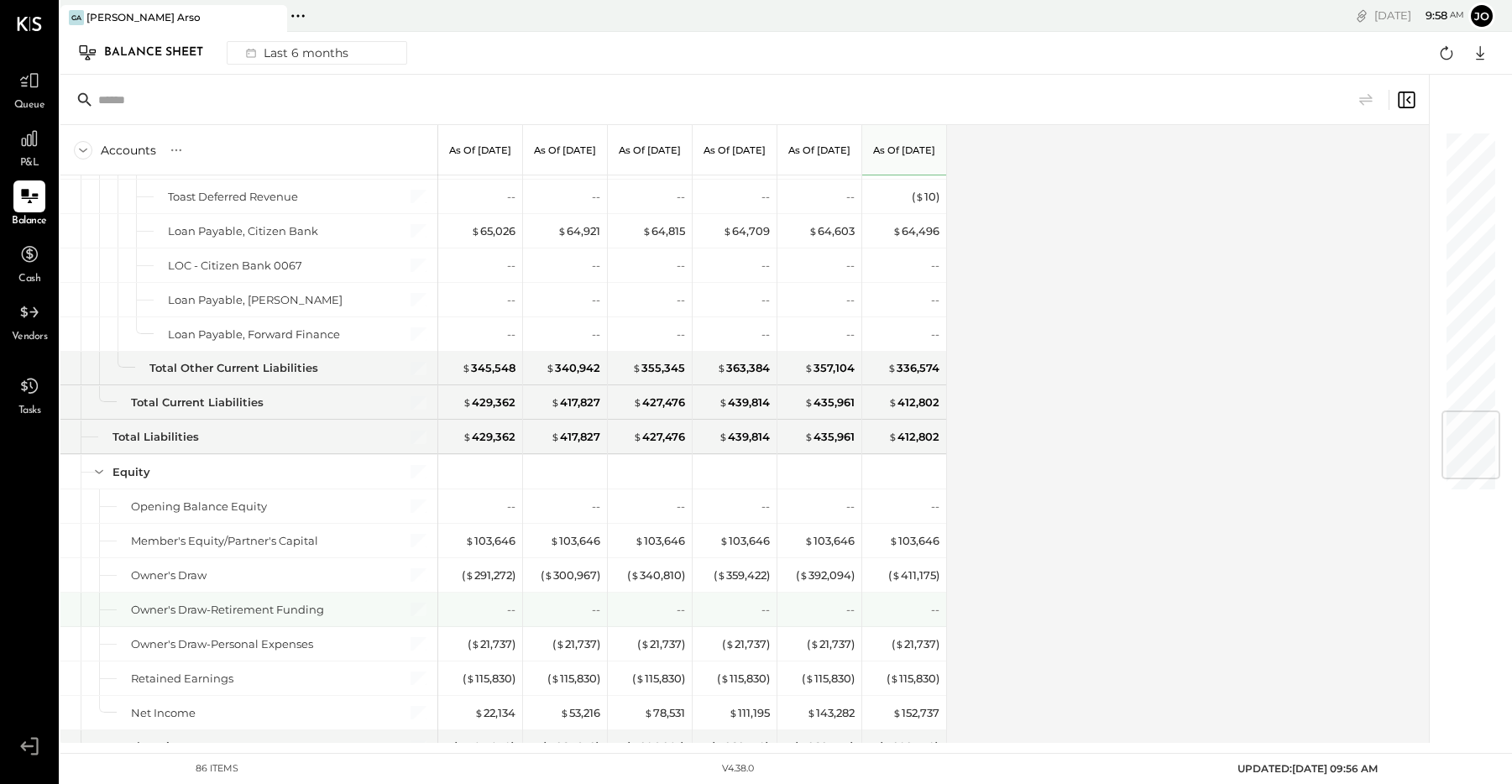
scroll to position [2364, 0]
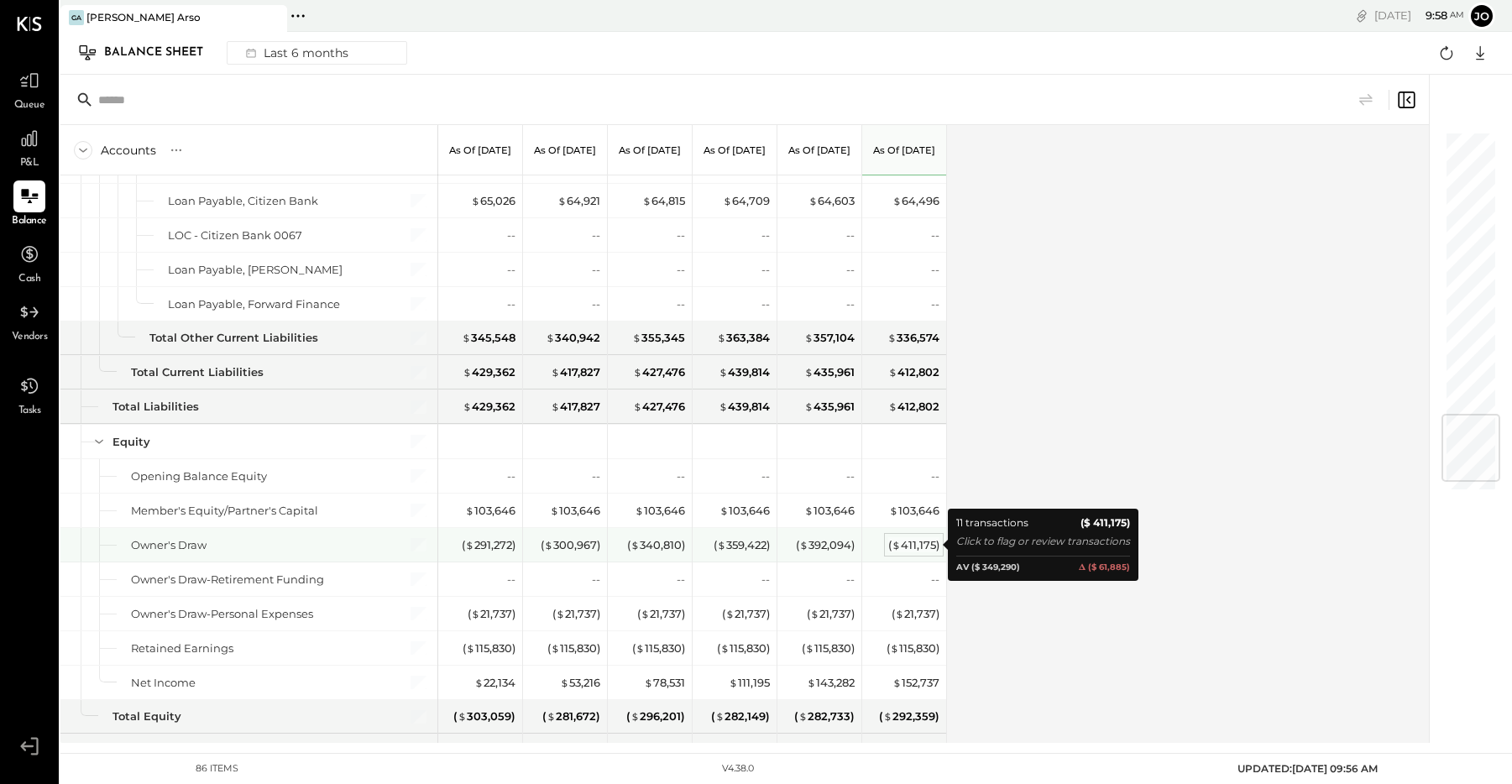
click at [900, 547] on span "$" at bounding box center [896, 545] width 9 height 13
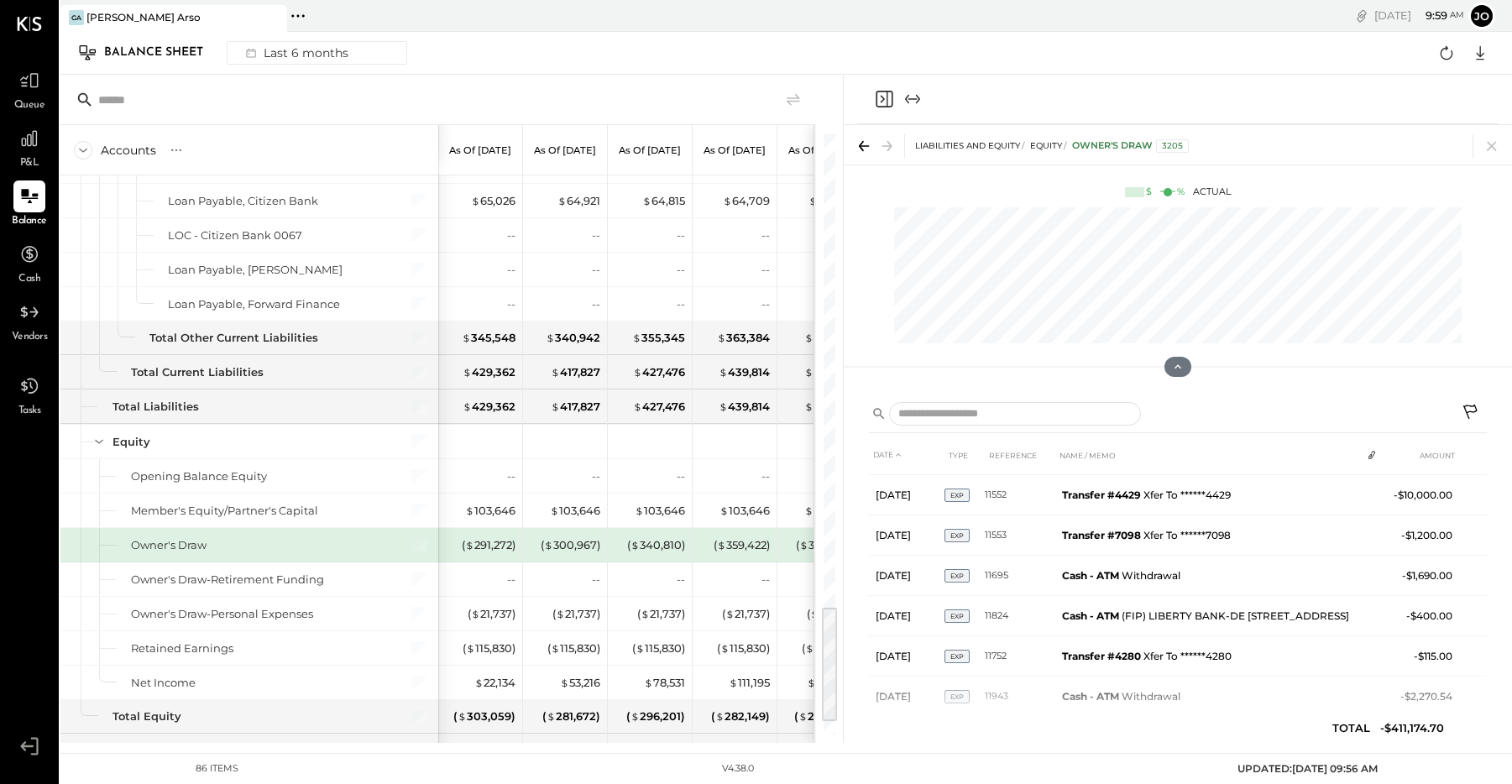
scroll to position [233, 0]
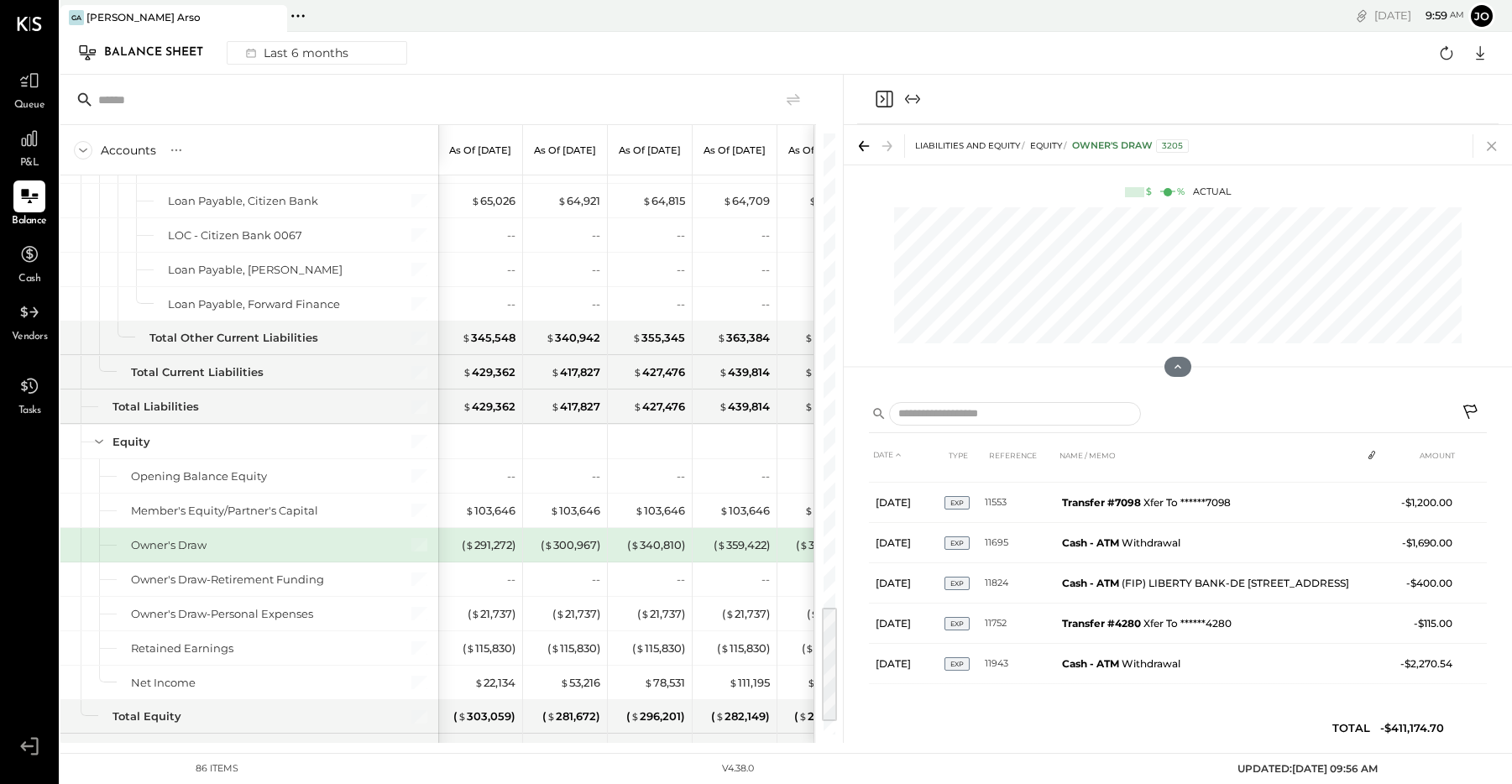
click at [1491, 153] on icon at bounding box center [1491, 146] width 24 height 24
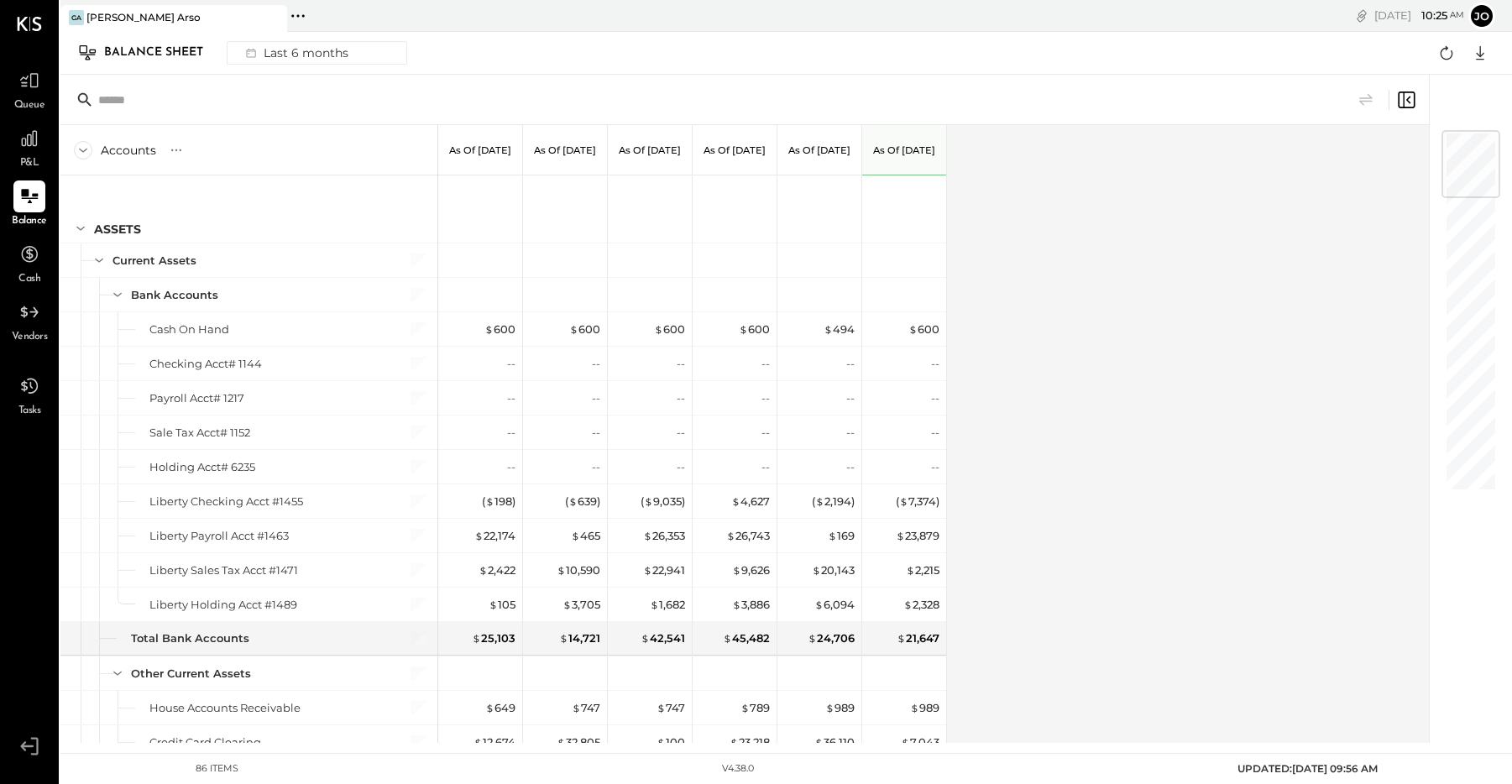
click at [1122, 289] on div "Accounts S GL As of [DATE] As of [DATE] As of [DATE] As of [DATE] As of [DATE] …" at bounding box center [746, 434] width 1371 height 618
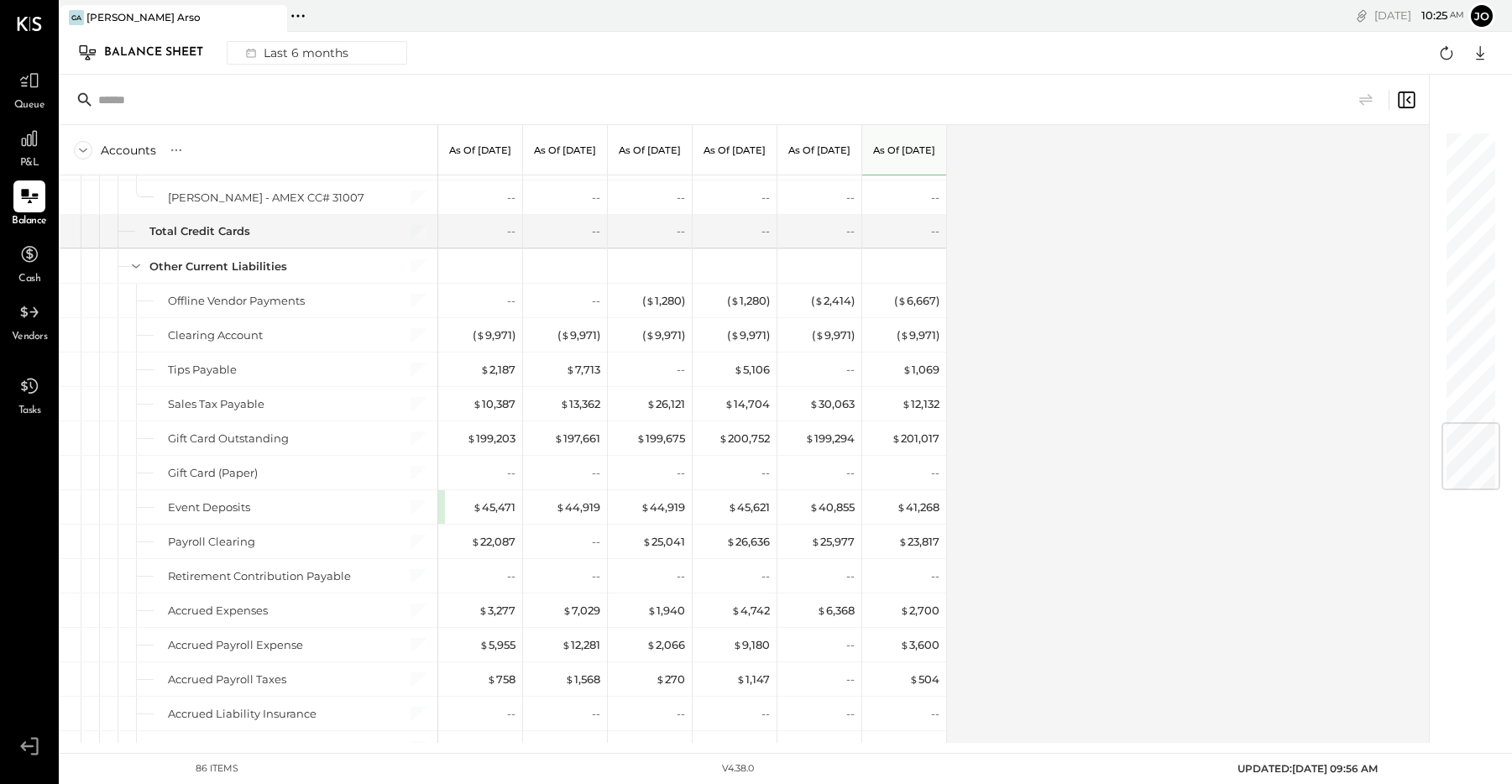
scroll to position [2431, 0]
